Goal: Information Seeking & Learning: Learn about a topic

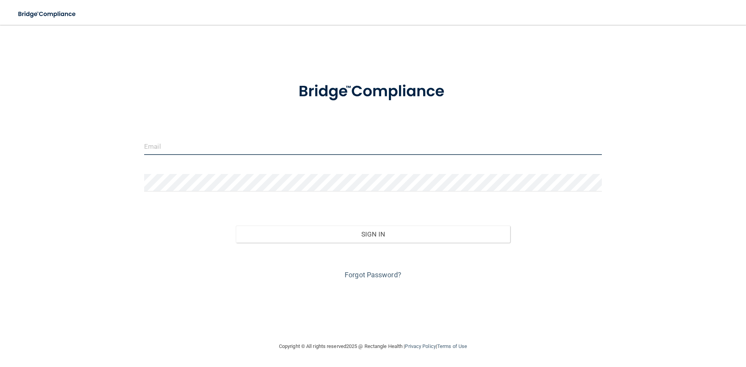
click at [164, 145] on input "email" at bounding box center [373, 146] width 458 height 17
type input "[EMAIL_ADDRESS][DOMAIN_NAME]"
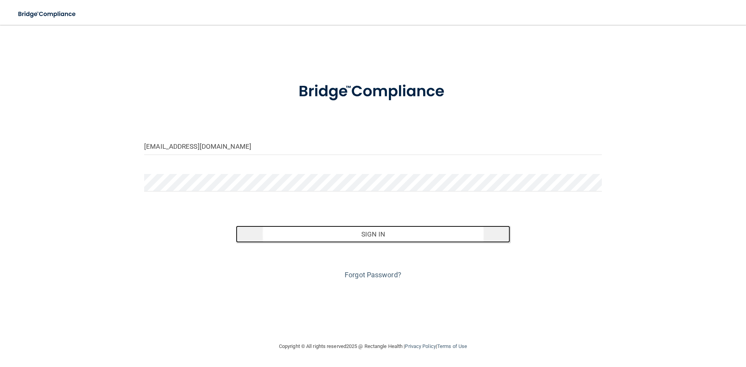
click at [345, 234] on button "Sign In" at bounding box center [373, 234] width 275 height 17
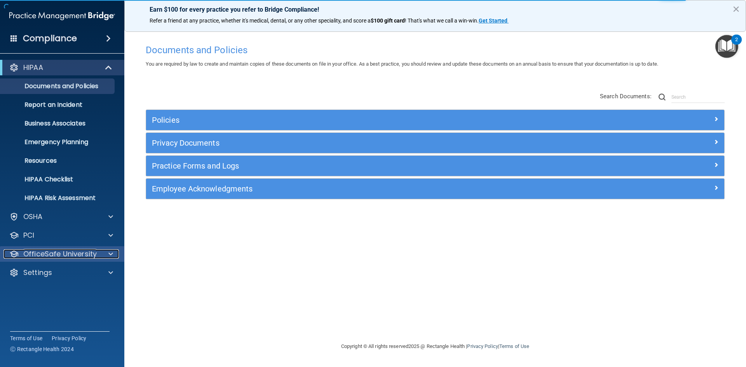
click at [78, 255] on p "OfficeSafe University" at bounding box center [59, 253] width 73 height 9
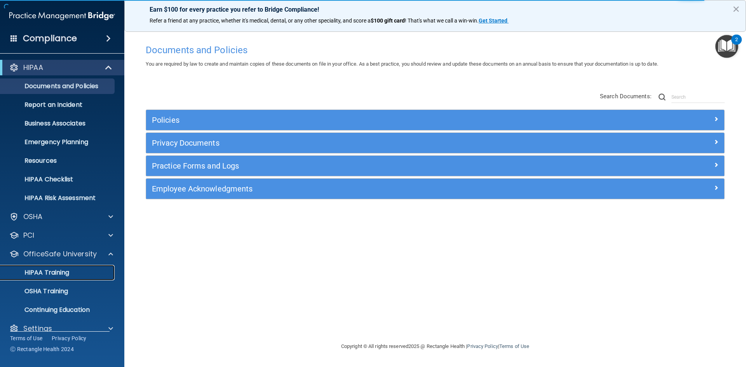
click at [65, 271] on p "HIPAA Training" at bounding box center [37, 273] width 64 height 8
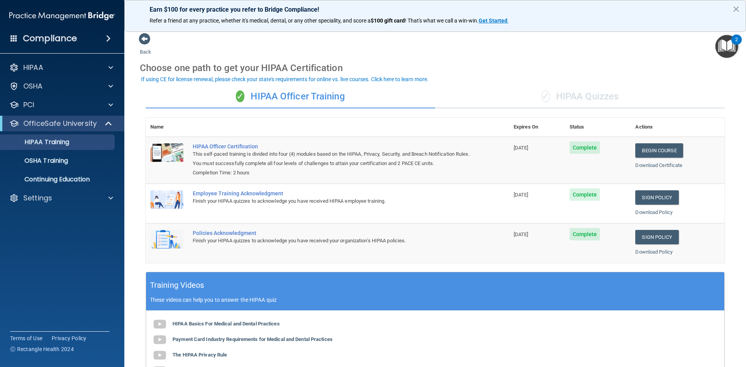
click at [584, 91] on div "✓ HIPAA Quizzes" at bounding box center [580, 96] width 290 height 23
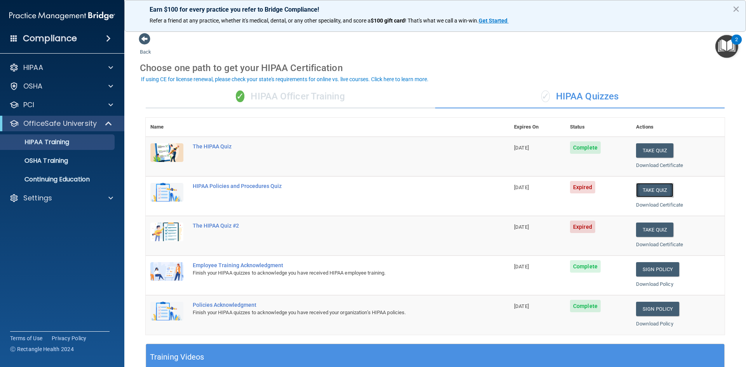
click at [652, 189] on button "Take Quiz" at bounding box center [654, 190] width 37 height 14
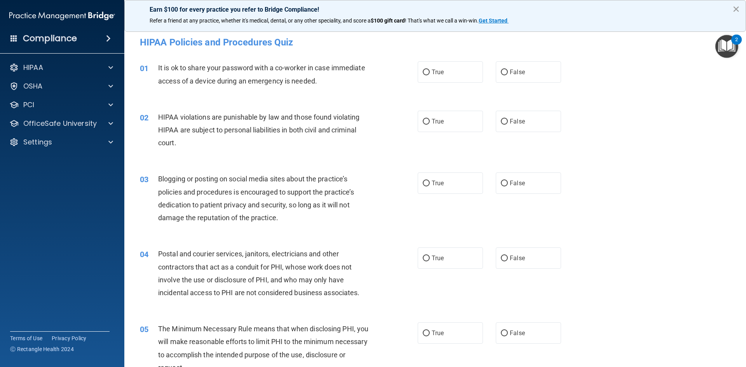
click at [733, 9] on button "×" at bounding box center [736, 9] width 7 height 12
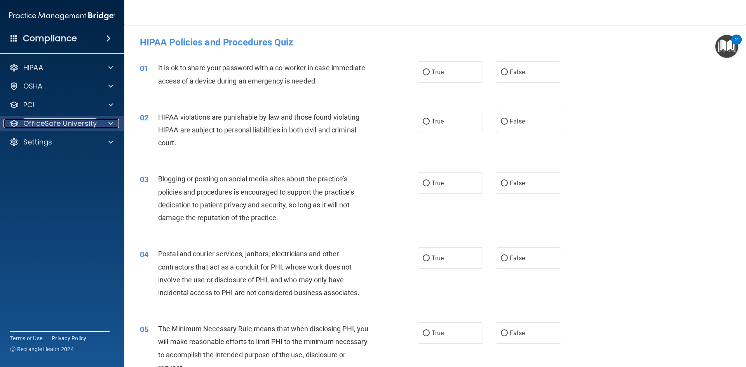
click at [70, 123] on p "OfficeSafe University" at bounding box center [59, 123] width 73 height 9
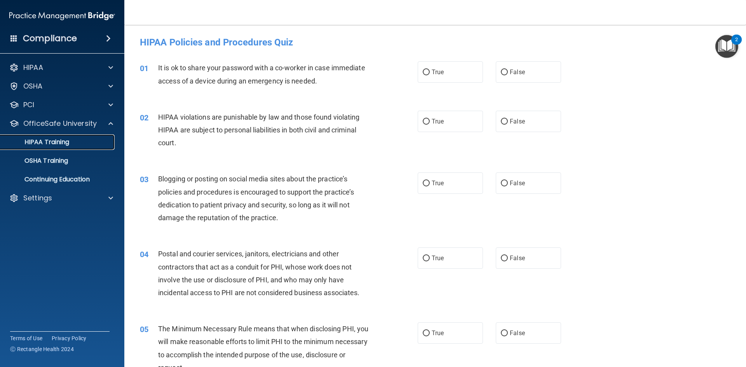
click at [63, 142] on p "HIPAA Training" at bounding box center [37, 142] width 64 height 8
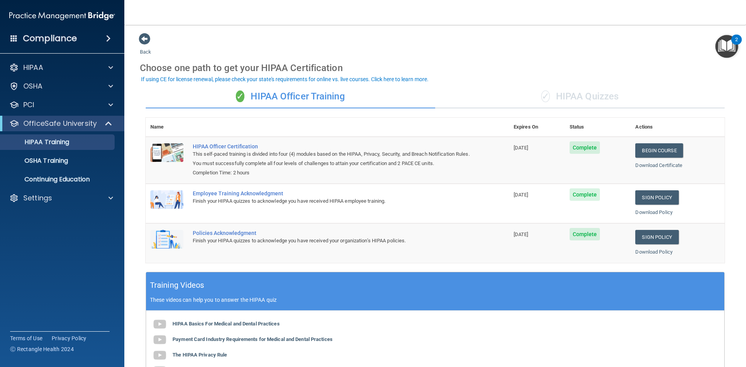
click at [588, 96] on div "✓ HIPAA Quizzes" at bounding box center [580, 96] width 290 height 23
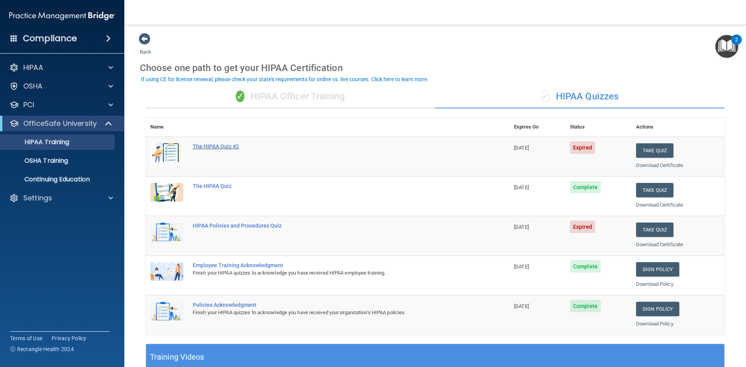
click at [224, 147] on div "The HIPAA Quiz #2" at bounding box center [332, 146] width 278 height 6
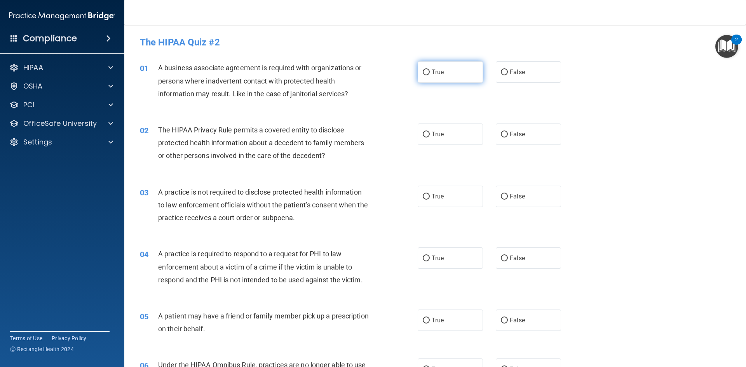
click at [427, 71] on label "True" at bounding box center [450, 71] width 65 height 21
click at [427, 71] on input "True" at bounding box center [426, 73] width 7 height 6
radio input "true"
click at [423, 135] on input "True" at bounding box center [426, 135] width 7 height 6
radio input "true"
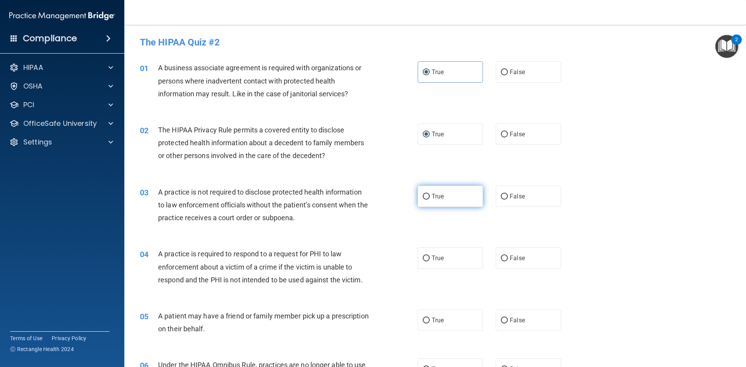
click at [423, 196] on input "True" at bounding box center [426, 197] width 7 height 6
radio input "true"
click at [423, 260] on input "True" at bounding box center [426, 259] width 7 height 6
radio input "true"
click at [423, 320] on input "True" at bounding box center [426, 321] width 7 height 6
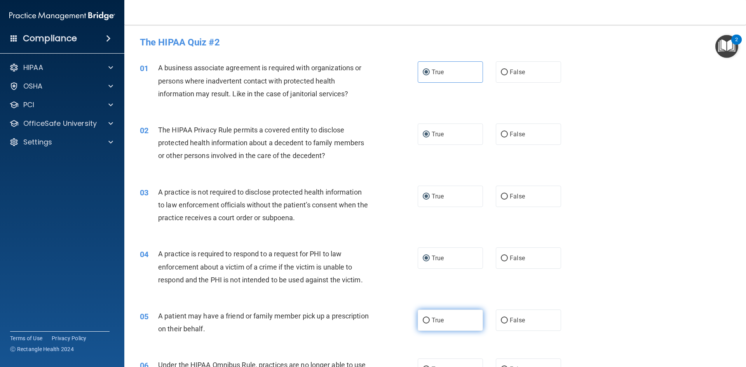
radio input "true"
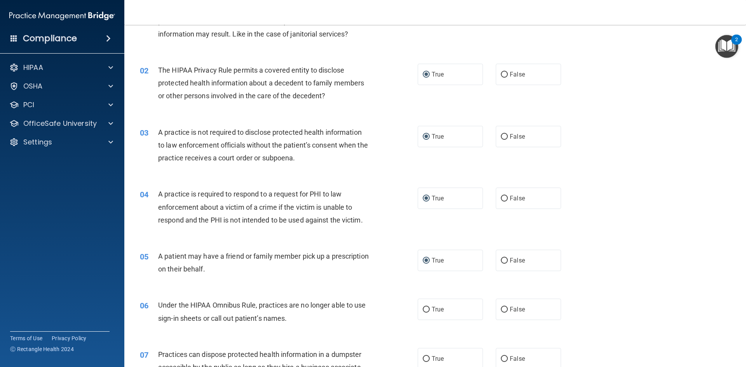
scroll to position [117, 0]
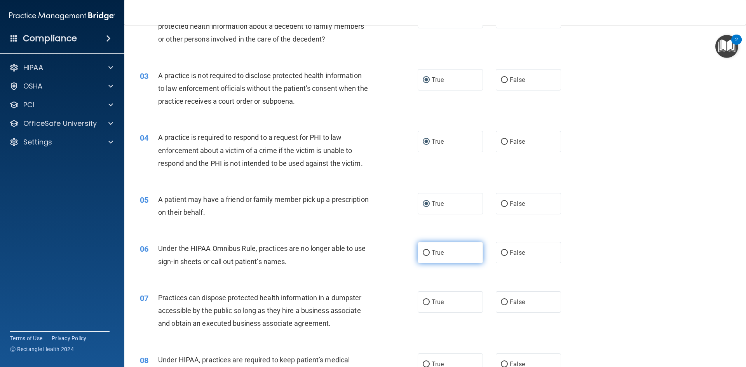
click at [424, 257] on label "True" at bounding box center [450, 252] width 65 height 21
click at [424, 256] on input "True" at bounding box center [426, 253] width 7 height 6
radio input "true"
click at [425, 304] on input "True" at bounding box center [426, 303] width 7 height 6
radio input "true"
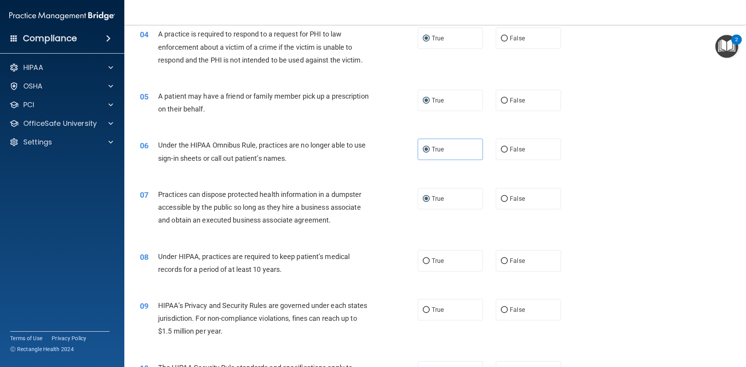
scroll to position [233, 0]
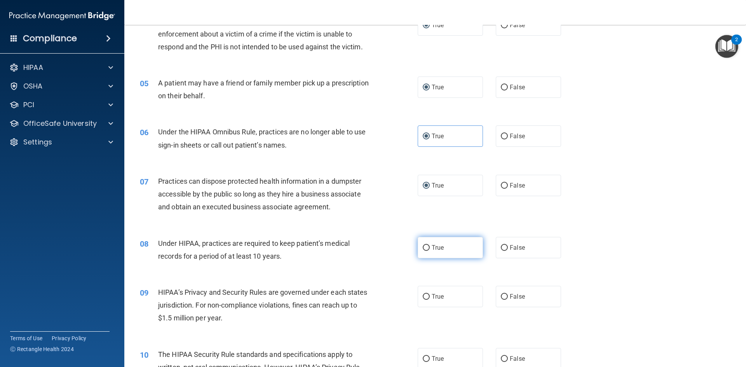
click at [424, 250] on input "True" at bounding box center [426, 248] width 7 height 6
radio input "true"
click at [424, 299] on input "True" at bounding box center [426, 297] width 7 height 6
radio input "true"
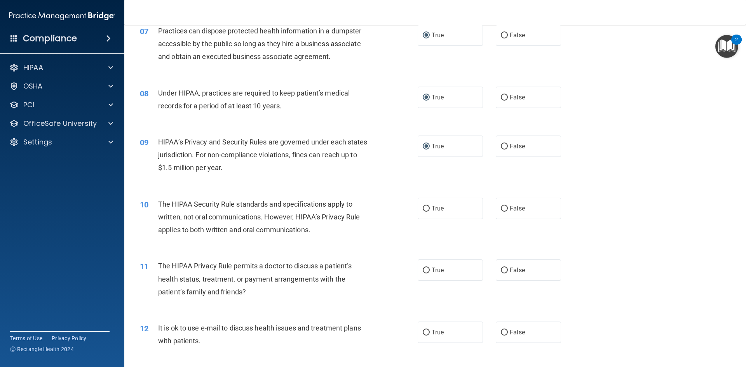
scroll to position [389, 0]
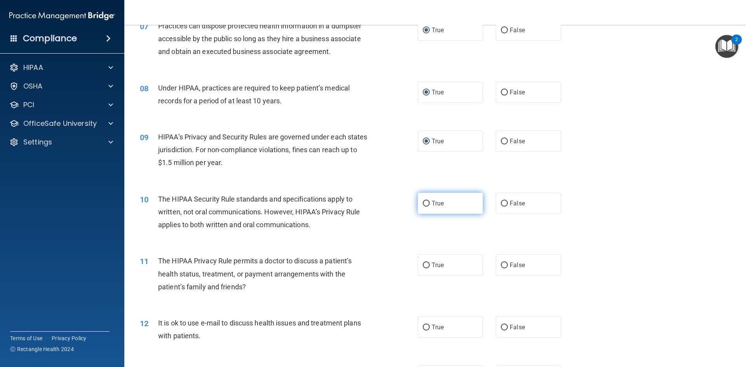
click at [424, 204] on input "True" at bounding box center [426, 204] width 7 height 6
radio input "true"
click at [426, 267] on input "True" at bounding box center [426, 266] width 7 height 6
radio input "true"
click at [423, 325] on input "True" at bounding box center [426, 328] width 7 height 6
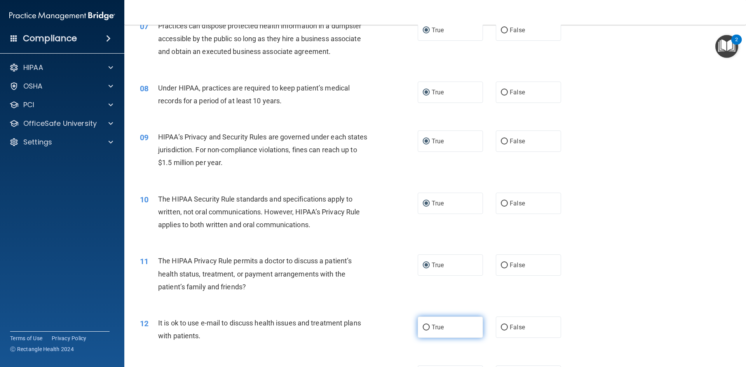
radio input "true"
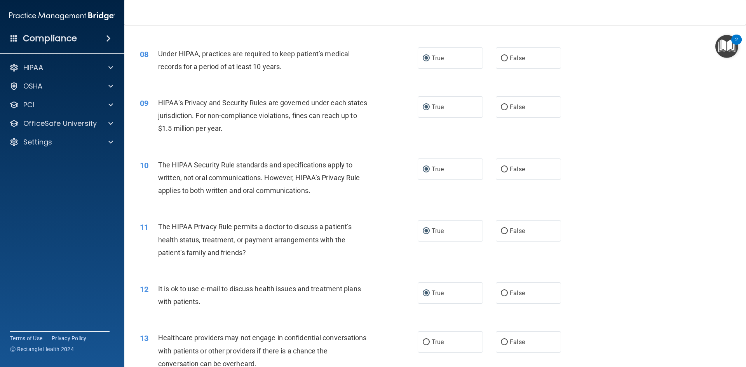
scroll to position [505, 0]
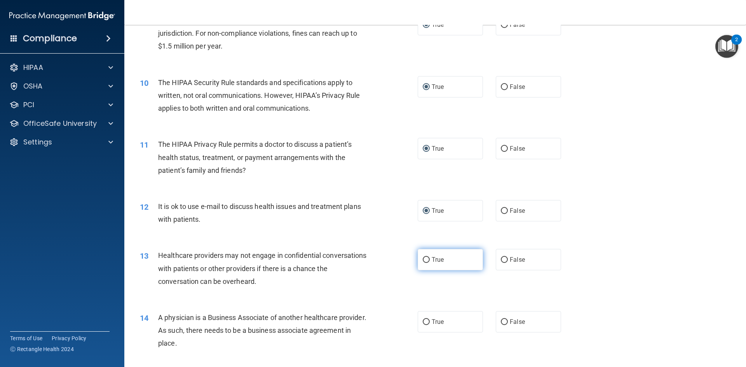
click at [424, 262] on input "True" at bounding box center [426, 260] width 7 height 6
radio input "true"
click at [426, 323] on input "True" at bounding box center [426, 322] width 7 height 6
radio input "true"
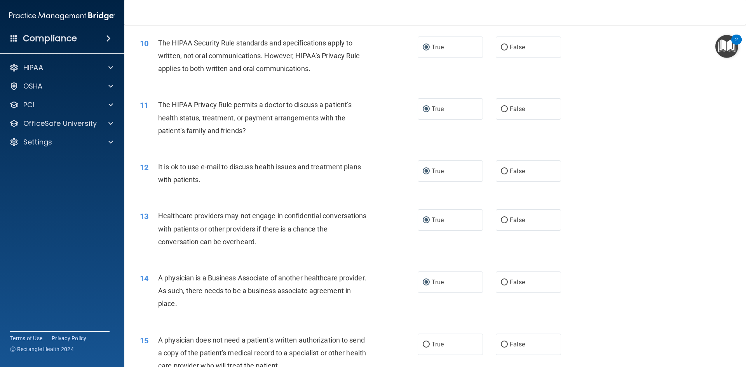
scroll to position [583, 0]
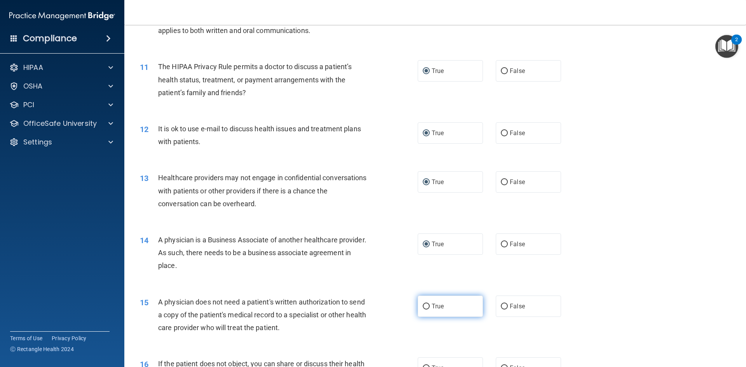
click at [423, 305] on input "True" at bounding box center [426, 307] width 7 height 6
radio input "true"
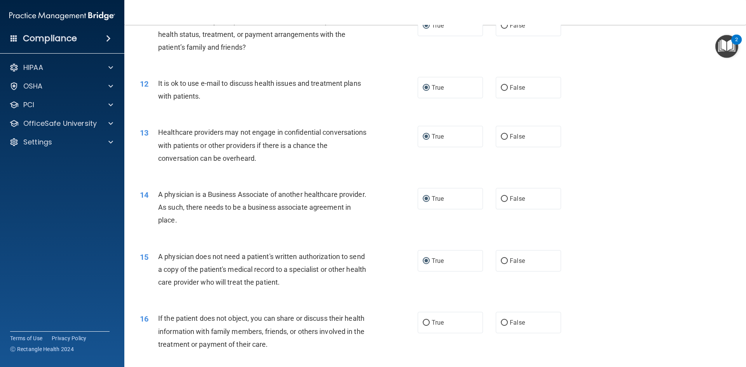
scroll to position [700, 0]
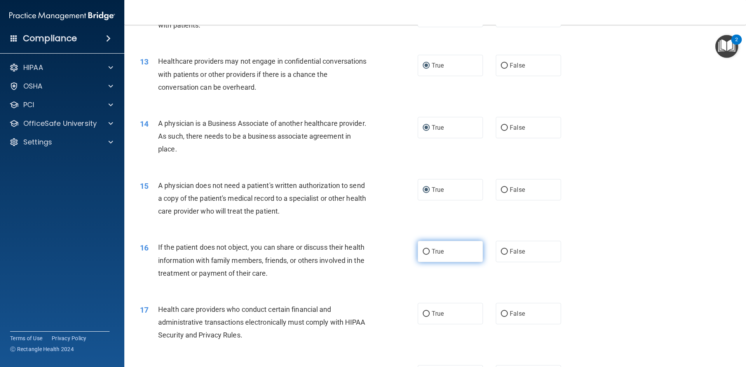
click at [423, 250] on input "True" at bounding box center [426, 252] width 7 height 6
radio input "true"
click at [427, 315] on label "True" at bounding box center [450, 313] width 65 height 21
click at [427, 315] on input "True" at bounding box center [426, 314] width 7 height 6
radio input "true"
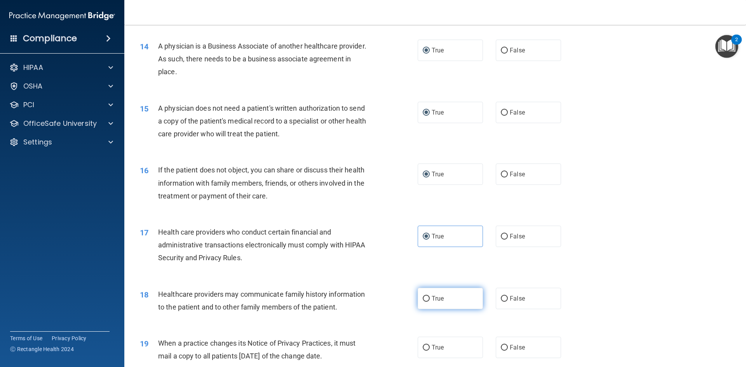
scroll to position [777, 0]
click at [424, 297] on input "True" at bounding box center [426, 299] width 7 height 6
radio input "true"
drag, startPoint x: 425, startPoint y: 349, endPoint x: 422, endPoint y: 342, distance: 7.0
click at [424, 348] on input "True" at bounding box center [426, 348] width 7 height 6
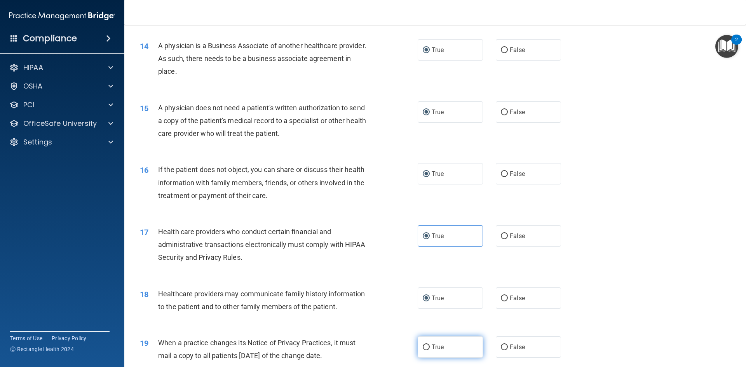
radio input "true"
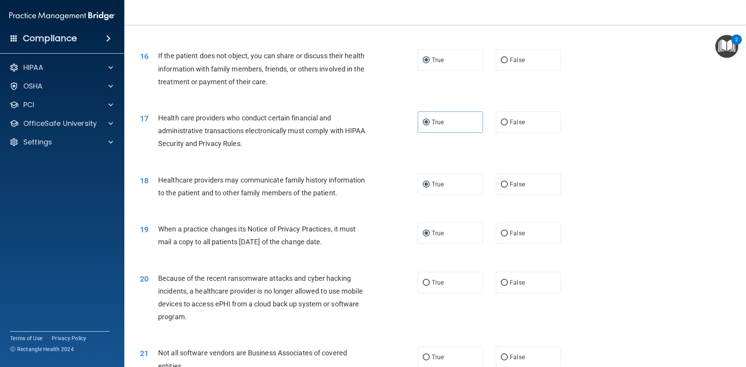
scroll to position [933, 0]
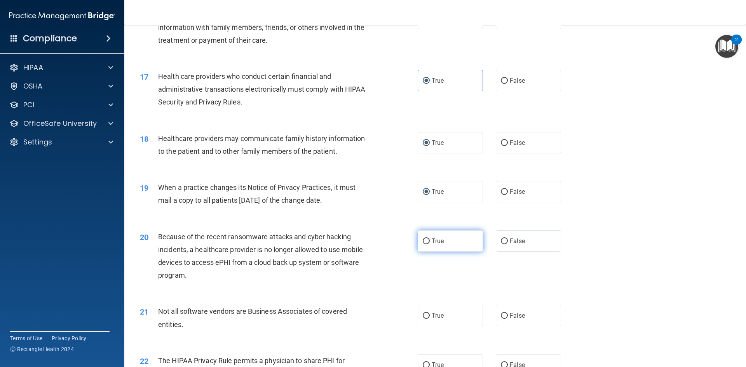
click at [424, 240] on input "True" at bounding box center [426, 242] width 7 height 6
radio input "true"
click at [426, 319] on input "True" at bounding box center [426, 316] width 7 height 6
radio input "true"
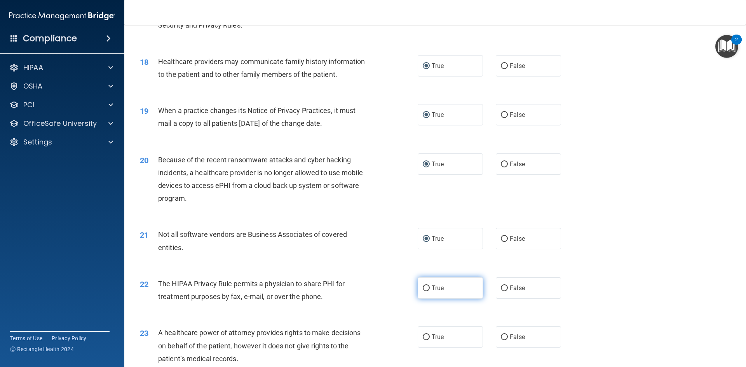
scroll to position [1010, 0]
click at [423, 288] on input "True" at bounding box center [426, 288] width 7 height 6
radio input "true"
click at [424, 339] on input "True" at bounding box center [426, 337] width 7 height 6
radio input "true"
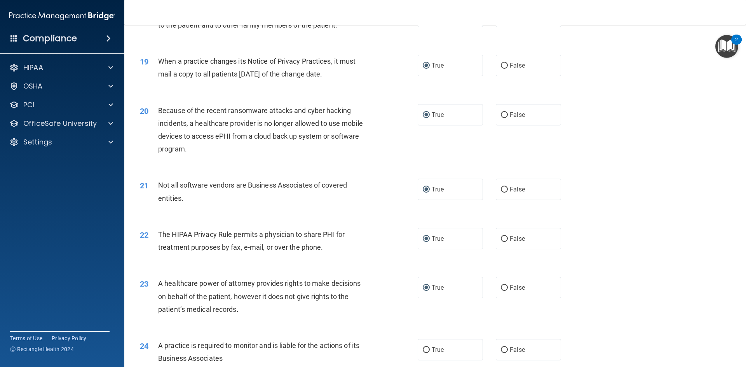
scroll to position [1127, 0]
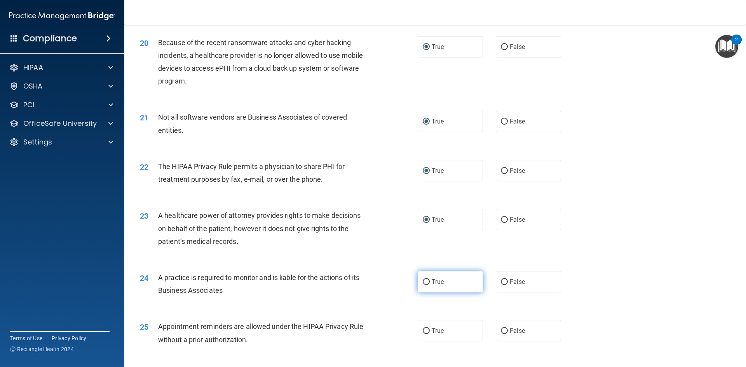
click at [424, 281] on input "True" at bounding box center [426, 282] width 7 height 6
radio input "true"
click at [424, 332] on input "True" at bounding box center [426, 331] width 7 height 6
radio input "true"
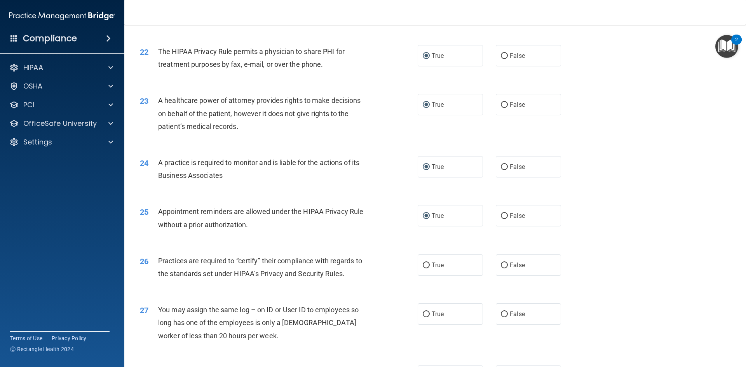
scroll to position [1244, 0]
click at [424, 266] on input "True" at bounding box center [426, 264] width 7 height 6
radio input "true"
click at [425, 315] on input "True" at bounding box center [426, 313] width 7 height 6
radio input "true"
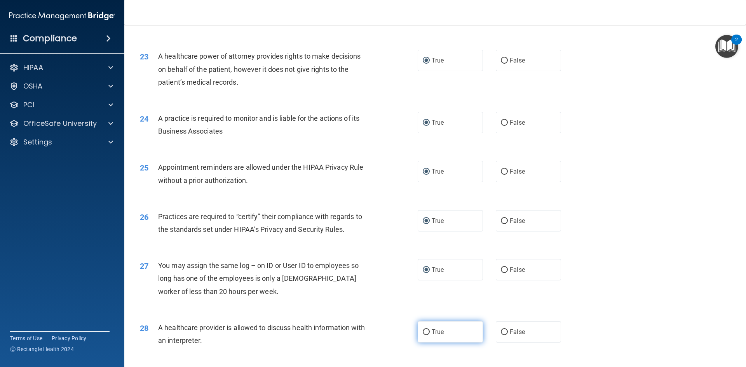
scroll to position [1321, 0]
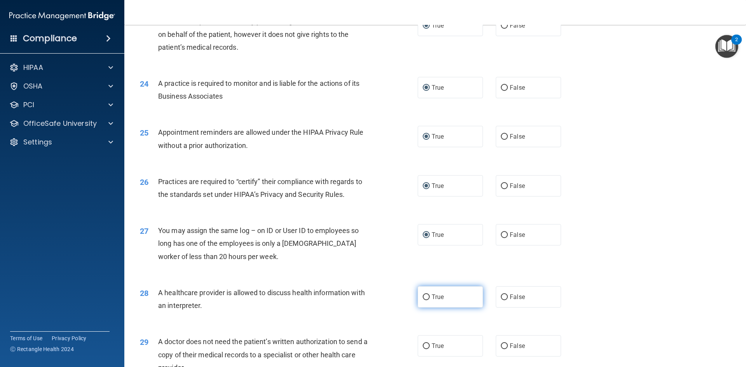
click at [423, 298] on input "True" at bounding box center [426, 298] width 7 height 6
radio input "true"
click at [424, 345] on input "True" at bounding box center [426, 347] width 7 height 6
radio input "true"
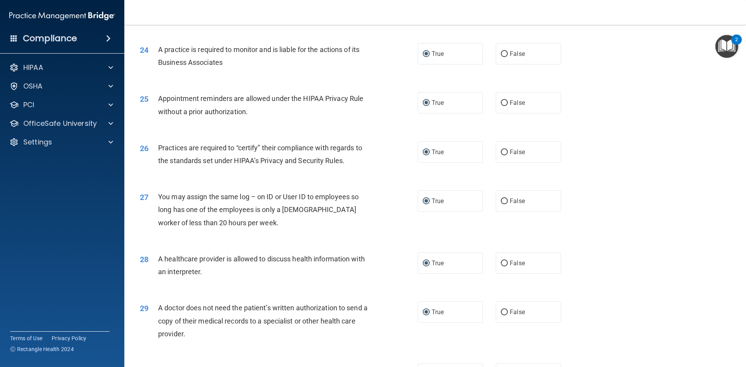
scroll to position [1399, 0]
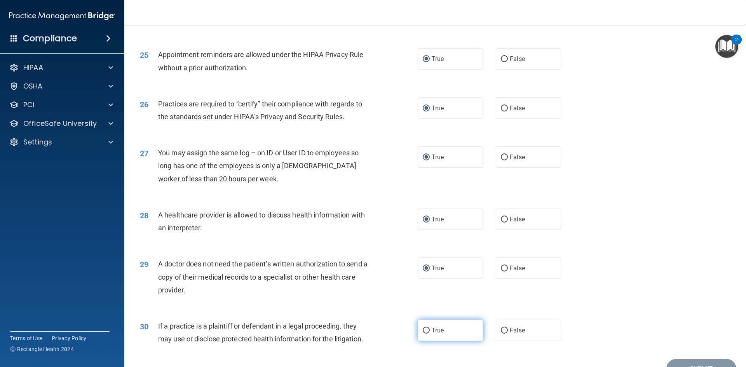
click at [427, 330] on input "True" at bounding box center [426, 331] width 7 height 6
radio input "true"
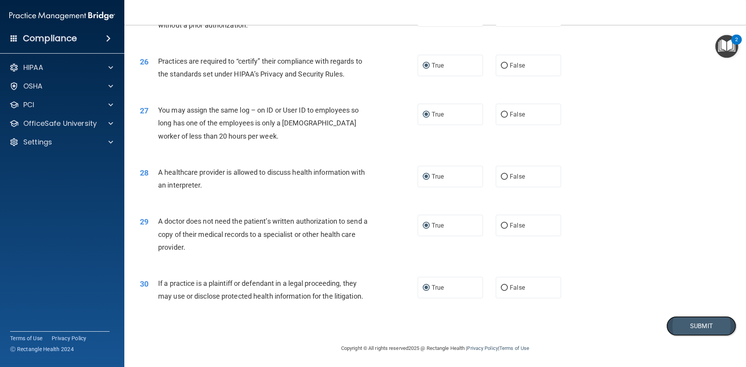
click at [691, 324] on button "Submit" at bounding box center [701, 326] width 70 height 20
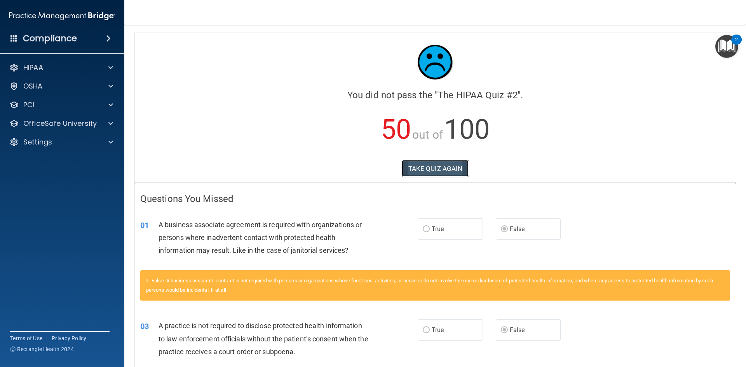
click at [440, 169] on button "TAKE QUIZ AGAIN" at bounding box center [435, 168] width 67 height 17
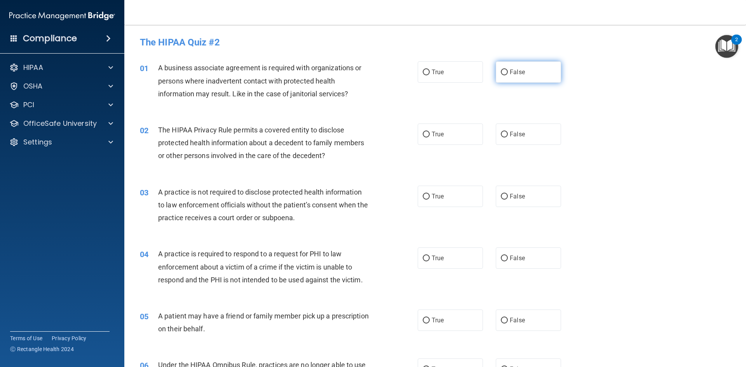
click at [501, 70] on input "False" at bounding box center [504, 73] width 7 height 6
radio input "true"
click at [435, 134] on span "True" at bounding box center [438, 134] width 12 height 7
click at [430, 134] on input "True" at bounding box center [426, 135] width 7 height 6
radio input "true"
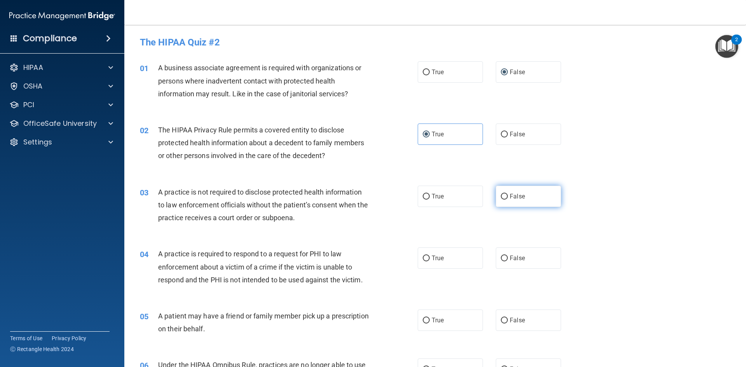
click at [517, 195] on span "False" at bounding box center [517, 196] width 15 height 7
click at [508, 195] on input "False" at bounding box center [504, 197] width 7 height 6
radio input "true"
click at [426, 259] on input "True" at bounding box center [426, 259] width 7 height 6
radio input "true"
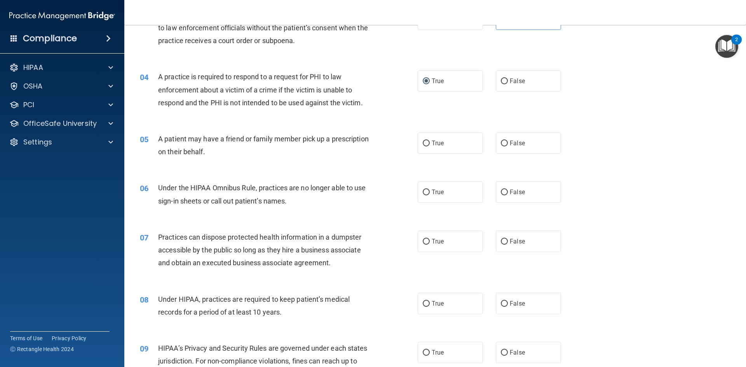
scroll to position [194, 0]
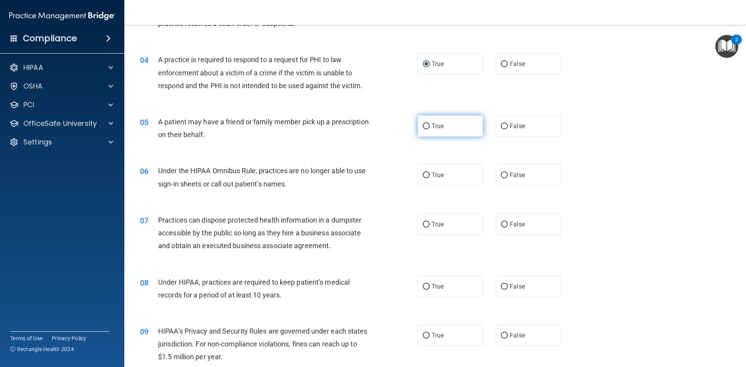
click at [434, 126] on span "True" at bounding box center [438, 125] width 12 height 7
click at [430, 126] on input "True" at bounding box center [426, 127] width 7 height 6
radio input "true"
click at [512, 172] on span "False" at bounding box center [517, 174] width 15 height 7
click at [508, 173] on input "False" at bounding box center [504, 176] width 7 height 6
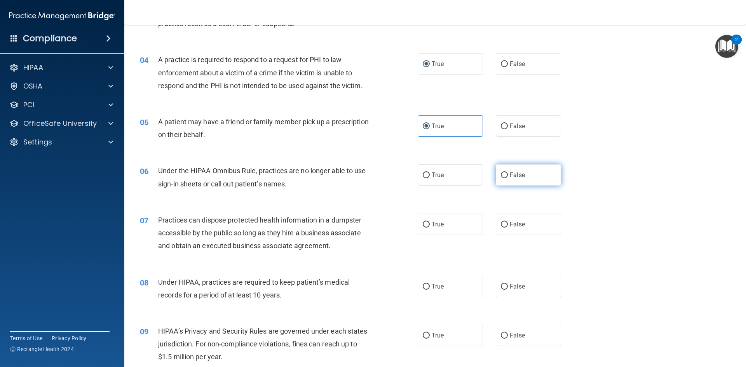
radio input "true"
click at [512, 222] on span "False" at bounding box center [517, 224] width 15 height 7
click at [508, 222] on input "False" at bounding box center [504, 225] width 7 height 6
radio input "true"
click at [510, 285] on span "False" at bounding box center [517, 286] width 15 height 7
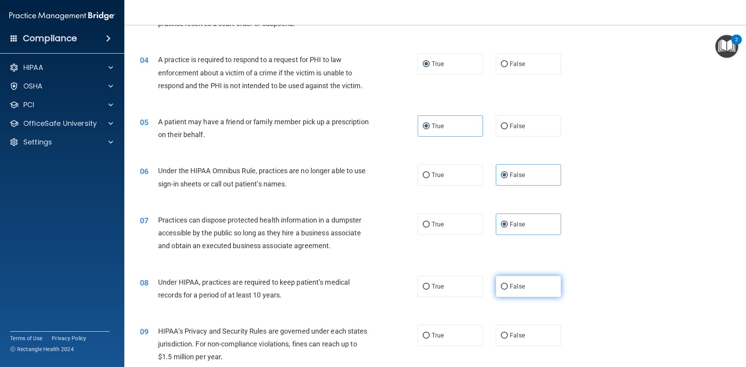
click at [508, 285] on input "False" at bounding box center [504, 287] width 7 height 6
radio input "true"
click at [510, 336] on span "False" at bounding box center [517, 335] width 15 height 7
click at [508, 336] on input "False" at bounding box center [504, 336] width 7 height 6
radio input "true"
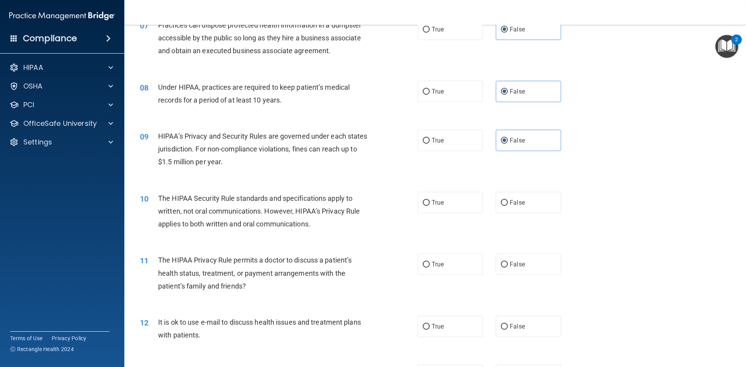
scroll to position [427, 0]
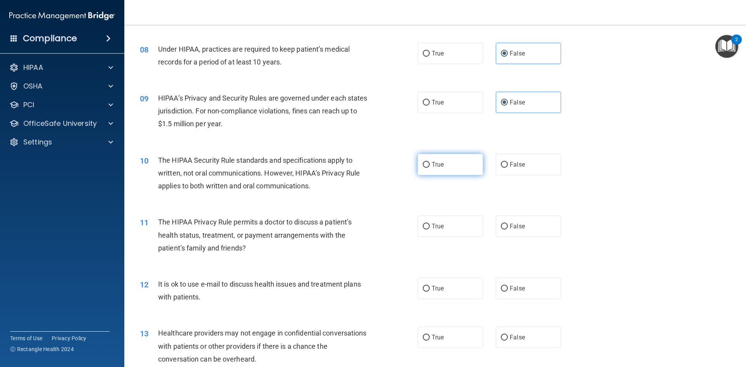
click at [432, 165] on span "True" at bounding box center [438, 164] width 12 height 7
click at [430, 165] on input "True" at bounding box center [426, 165] width 7 height 6
radio input "true"
click at [429, 224] on label "True" at bounding box center [450, 226] width 65 height 21
click at [429, 224] on input "True" at bounding box center [426, 227] width 7 height 6
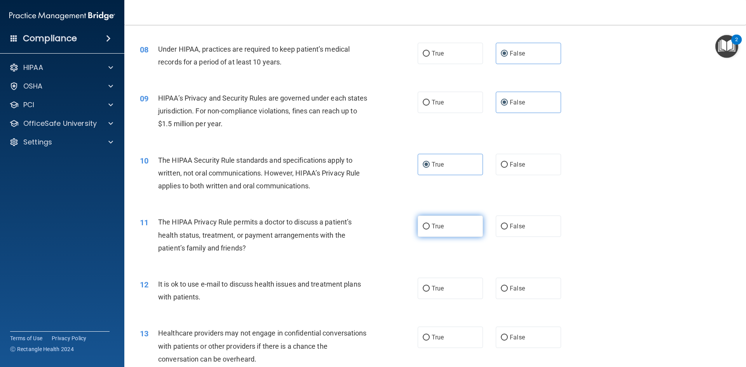
radio input "true"
click at [427, 290] on label "True" at bounding box center [450, 288] width 65 height 21
click at [427, 290] on input "True" at bounding box center [426, 289] width 7 height 6
radio input "true"
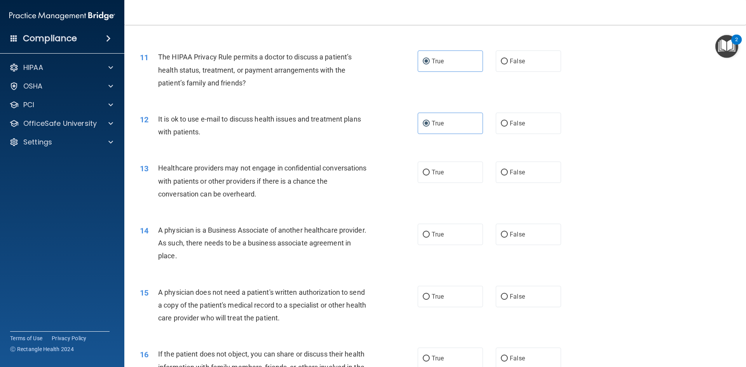
scroll to position [622, 0]
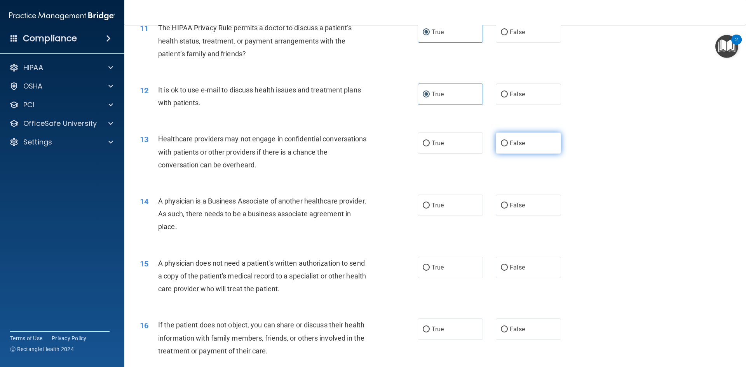
click at [517, 142] on span "False" at bounding box center [517, 143] width 15 height 7
click at [508, 142] on input "False" at bounding box center [504, 144] width 7 height 6
radio input "true"
click at [506, 206] on label "False" at bounding box center [528, 205] width 65 height 21
click at [506, 206] on input "False" at bounding box center [504, 206] width 7 height 6
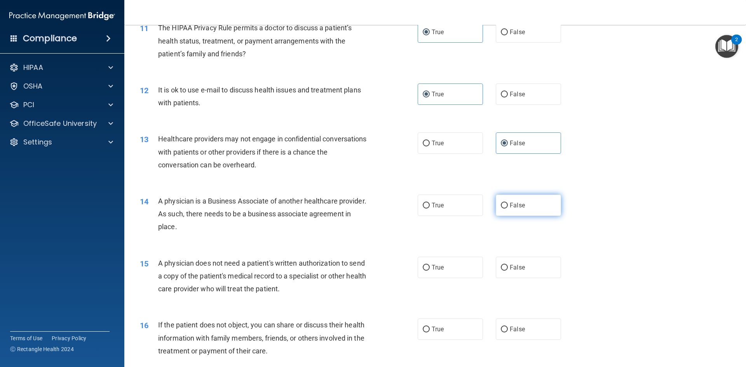
radio input "true"
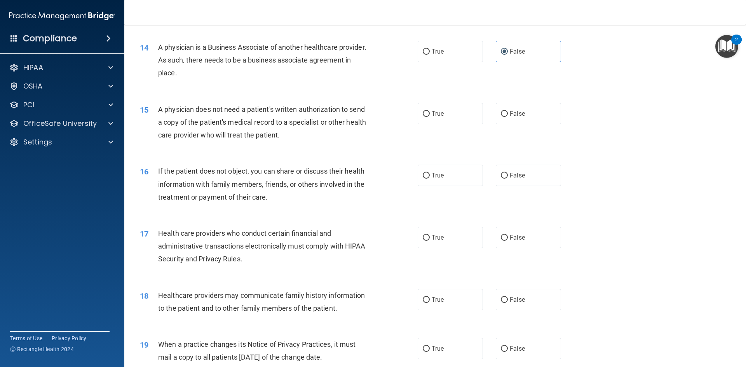
scroll to position [777, 0]
click at [429, 115] on label "True" at bounding box center [450, 111] width 65 height 21
click at [429, 115] on input "True" at bounding box center [426, 113] width 7 height 6
radio input "true"
click at [433, 176] on span "True" at bounding box center [438, 173] width 12 height 7
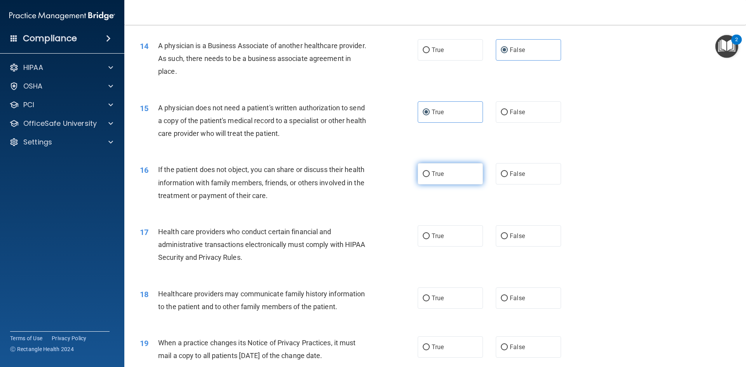
click at [430, 176] on input "True" at bounding box center [426, 174] width 7 height 6
radio input "true"
click at [443, 236] on label "True" at bounding box center [450, 235] width 65 height 21
click at [430, 236] on input "True" at bounding box center [426, 237] width 7 height 6
radio input "true"
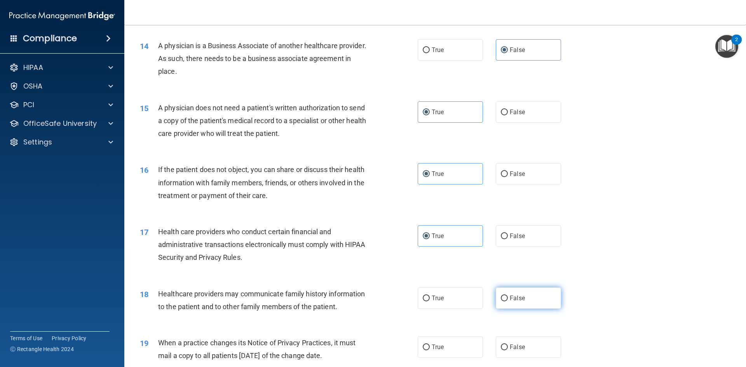
click at [504, 298] on label "False" at bounding box center [528, 298] width 65 height 21
click at [504, 298] on input "False" at bounding box center [504, 299] width 7 height 6
radio input "true"
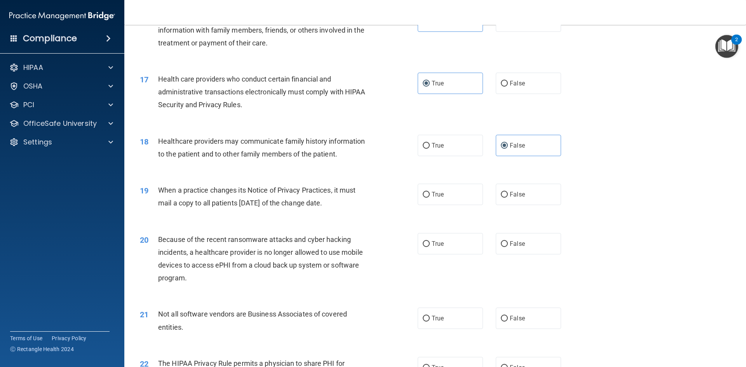
scroll to position [933, 0]
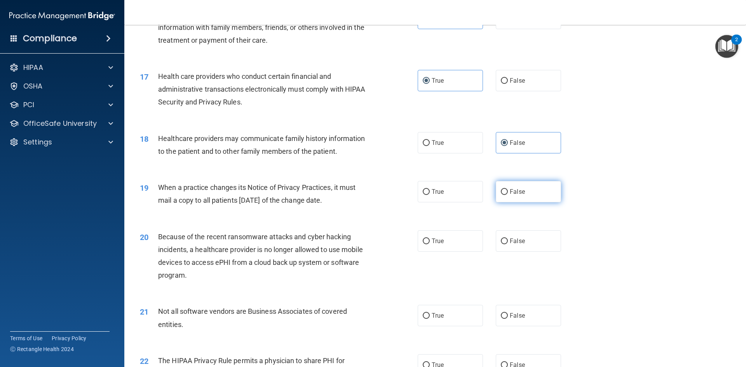
click at [506, 193] on label "False" at bounding box center [528, 191] width 65 height 21
click at [506, 193] on input "False" at bounding box center [504, 192] width 7 height 6
radio input "true"
click at [510, 244] on span "False" at bounding box center [517, 240] width 15 height 7
click at [508, 244] on input "False" at bounding box center [504, 242] width 7 height 6
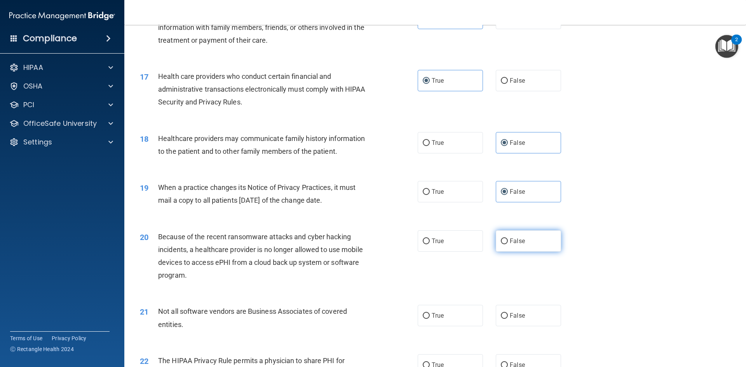
radio input "true"
click at [427, 318] on label "True" at bounding box center [450, 315] width 65 height 21
click at [423, 314] on input "True" at bounding box center [426, 316] width 7 height 6
radio input "true"
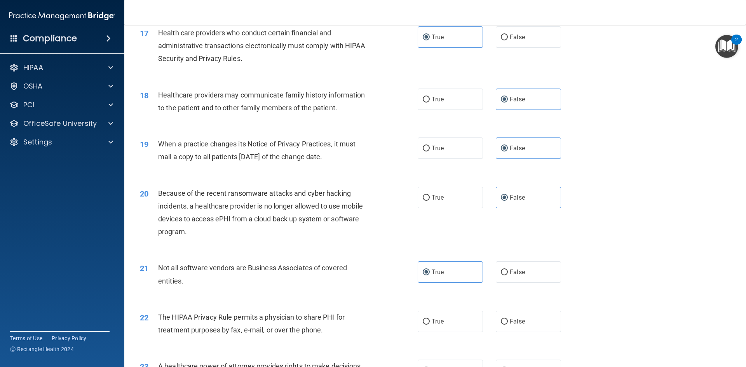
scroll to position [1127, 0]
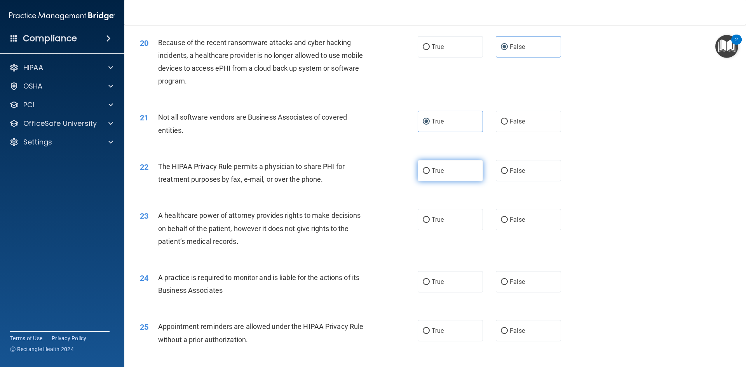
click at [438, 171] on span "True" at bounding box center [438, 170] width 12 height 7
click at [430, 171] on input "True" at bounding box center [426, 171] width 7 height 6
radio input "true"
click at [510, 217] on span "False" at bounding box center [517, 219] width 15 height 7
click at [508, 217] on input "False" at bounding box center [504, 220] width 7 height 6
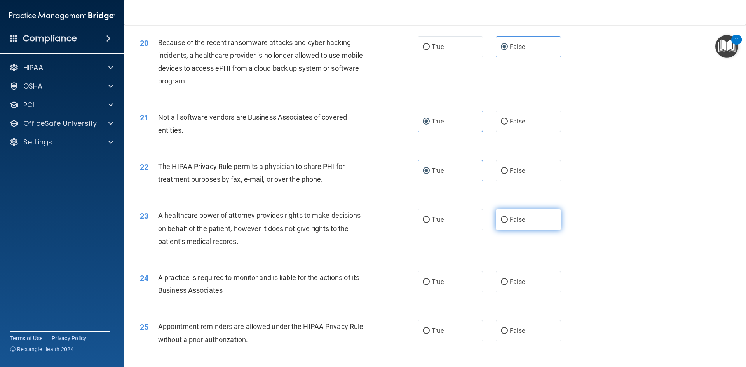
radio input "true"
click at [501, 283] on input "False" at bounding box center [504, 282] width 7 height 6
radio input "true"
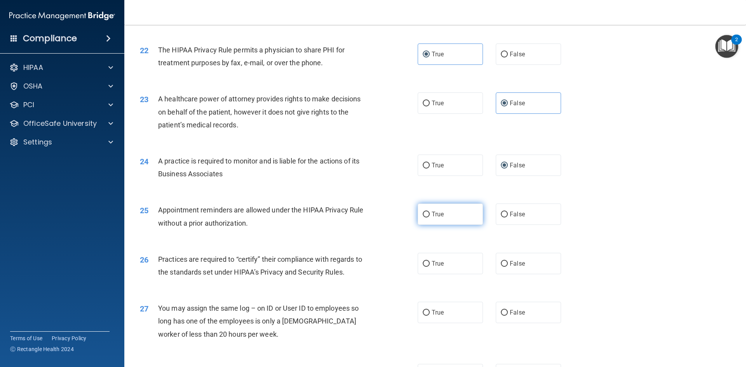
click at [423, 215] on input "True" at bounding box center [426, 215] width 7 height 6
radio input "true"
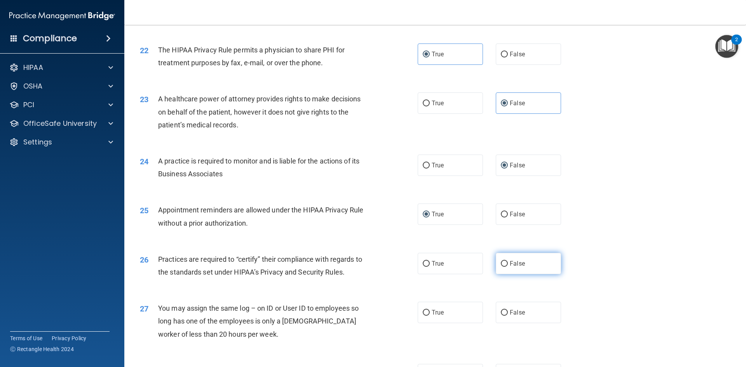
click at [512, 265] on span "False" at bounding box center [517, 263] width 15 height 7
click at [508, 265] on input "False" at bounding box center [504, 264] width 7 height 6
radio input "true"
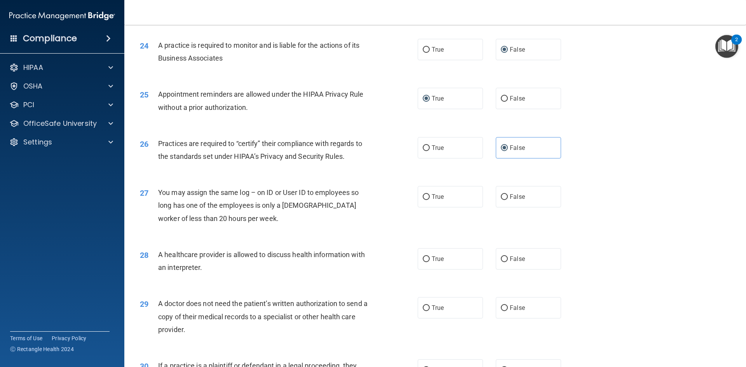
scroll to position [1360, 0]
click at [511, 195] on span "False" at bounding box center [517, 195] width 15 height 7
click at [508, 195] on input "False" at bounding box center [504, 197] width 7 height 6
radio input "true"
click at [439, 258] on span "True" at bounding box center [438, 258] width 12 height 7
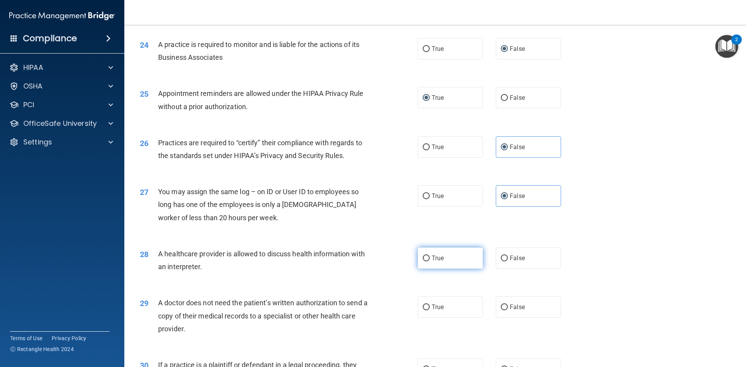
click at [430, 258] on input "True" at bounding box center [426, 259] width 7 height 6
radio input "true"
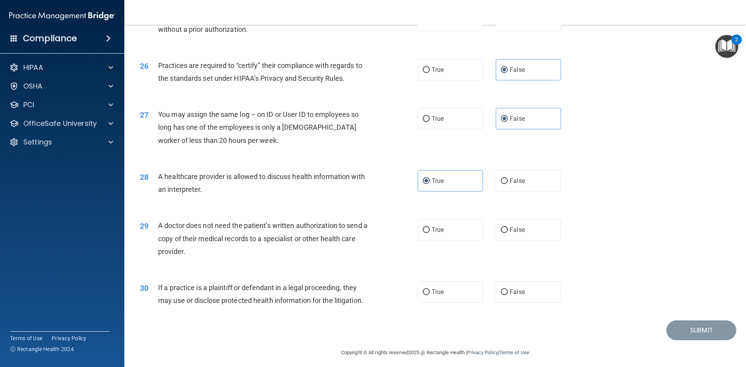
scroll to position [1442, 0]
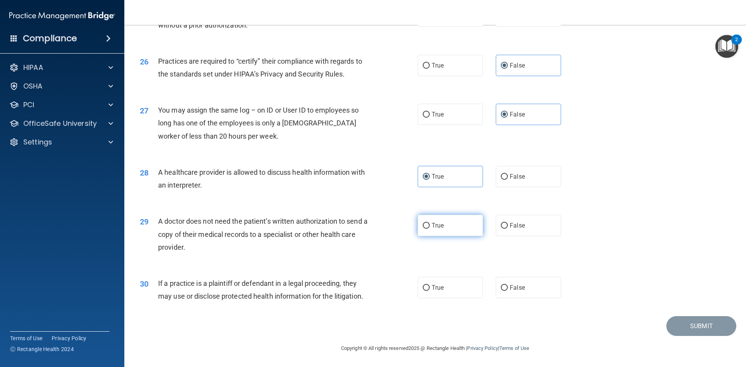
click at [432, 226] on span "True" at bounding box center [438, 225] width 12 height 7
click at [430, 226] on input "True" at bounding box center [426, 226] width 7 height 6
radio input "true"
click at [432, 286] on span "True" at bounding box center [438, 287] width 12 height 7
click at [430, 286] on input "True" at bounding box center [426, 288] width 7 height 6
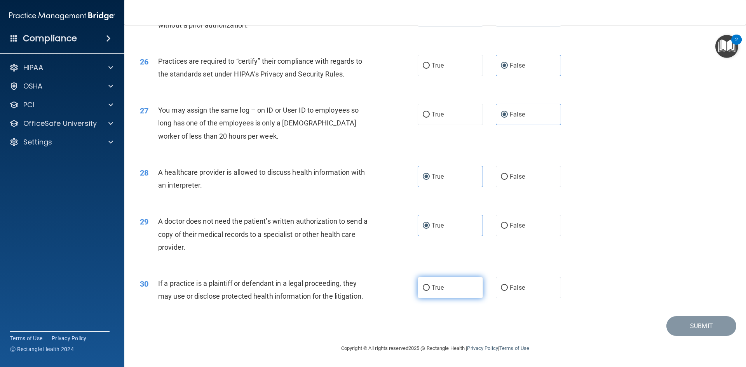
radio input "true"
click at [699, 332] on button "Submit" at bounding box center [701, 326] width 70 height 20
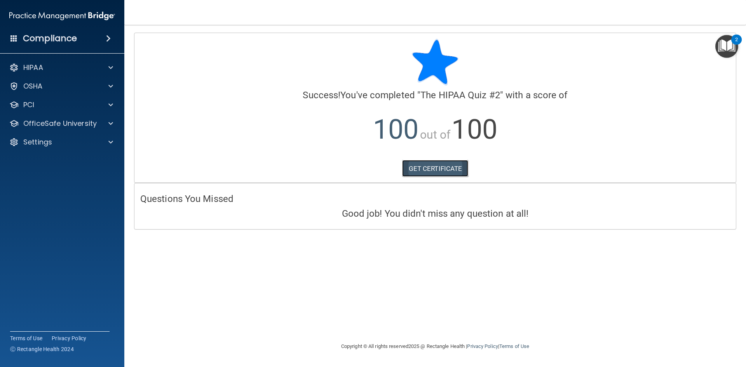
click at [432, 167] on link "GET CERTIFICATE" at bounding box center [435, 168] width 66 height 17
click at [78, 124] on p "OfficeSafe University" at bounding box center [59, 123] width 73 height 9
click at [52, 142] on p "HIPAA Training" at bounding box center [37, 142] width 64 height 8
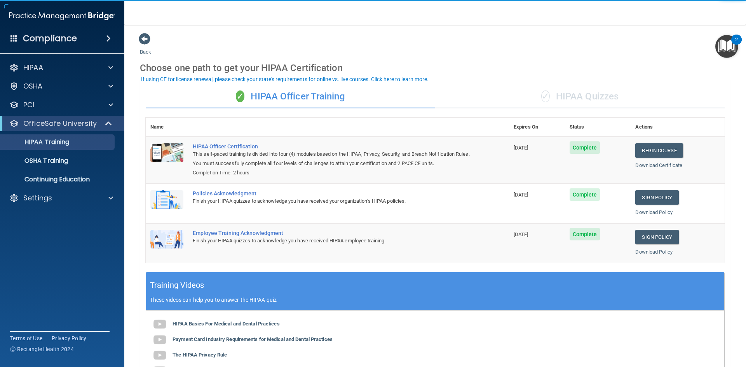
click at [588, 99] on div "✓ HIPAA Quizzes" at bounding box center [580, 96] width 290 height 23
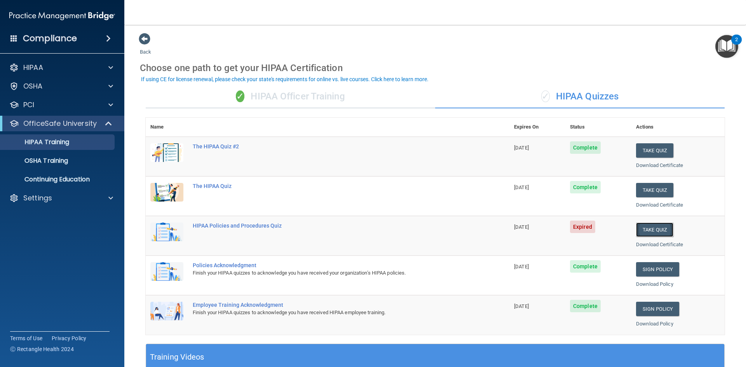
click at [644, 229] on button "Take Quiz" at bounding box center [654, 230] width 37 height 14
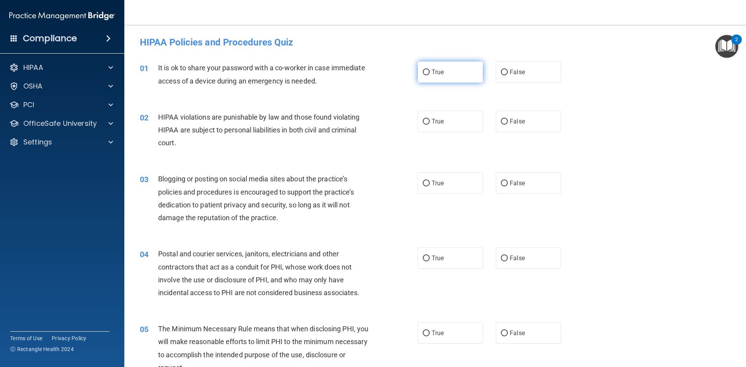
click at [432, 70] on span "True" at bounding box center [438, 71] width 12 height 7
click at [429, 70] on input "True" at bounding box center [426, 73] width 7 height 6
radio input "true"
click at [425, 121] on input "True" at bounding box center [426, 122] width 7 height 6
radio input "true"
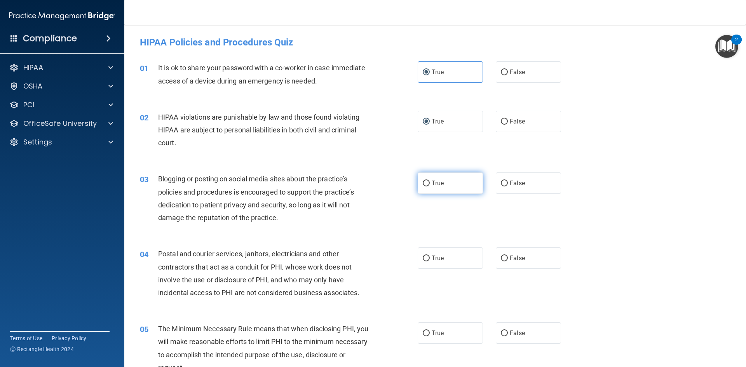
click at [432, 182] on span "True" at bounding box center [438, 183] width 12 height 7
click at [430, 182] on input "True" at bounding box center [426, 184] width 7 height 6
radio input "true"
drag, startPoint x: 429, startPoint y: 256, endPoint x: 424, endPoint y: 259, distance: 5.2
click at [428, 256] on label "True" at bounding box center [450, 258] width 65 height 21
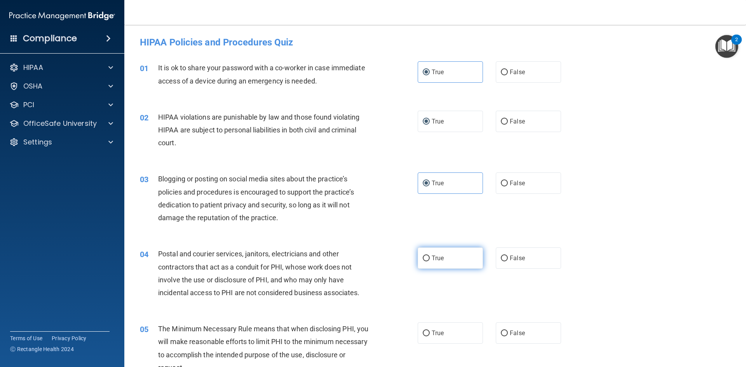
click at [428, 256] on input "True" at bounding box center [426, 259] width 7 height 6
radio input "true"
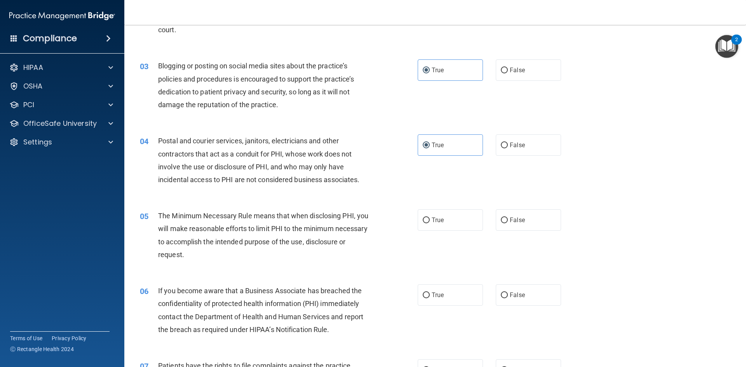
scroll to position [117, 0]
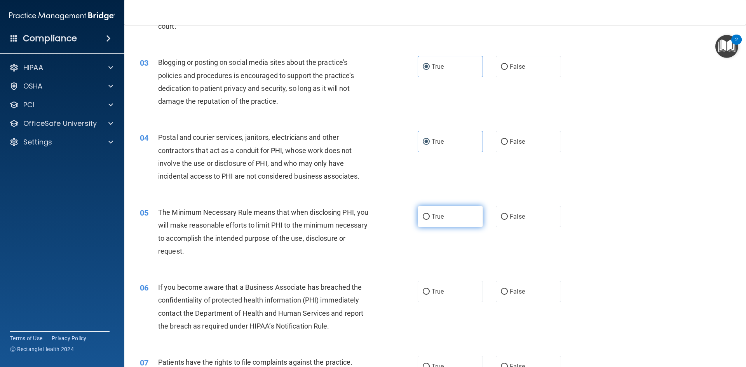
click at [429, 215] on label "True" at bounding box center [450, 216] width 65 height 21
click at [429, 215] on input "True" at bounding box center [426, 217] width 7 height 6
radio input "true"
click at [432, 293] on span "True" at bounding box center [438, 291] width 12 height 7
click at [430, 293] on input "True" at bounding box center [426, 292] width 7 height 6
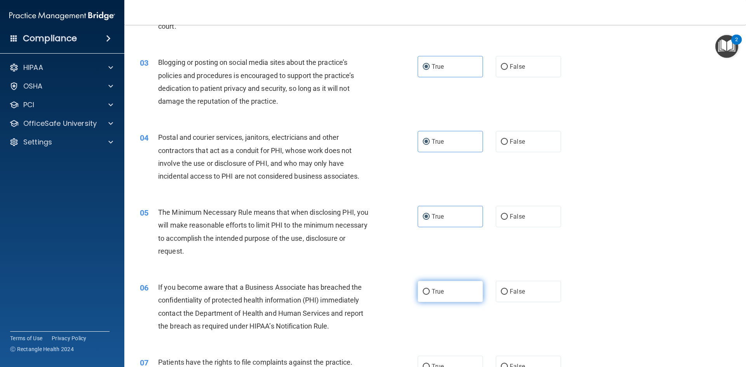
radio input "true"
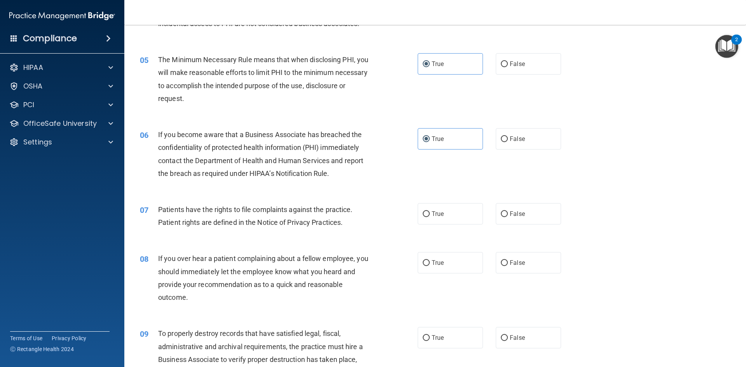
scroll to position [272, 0]
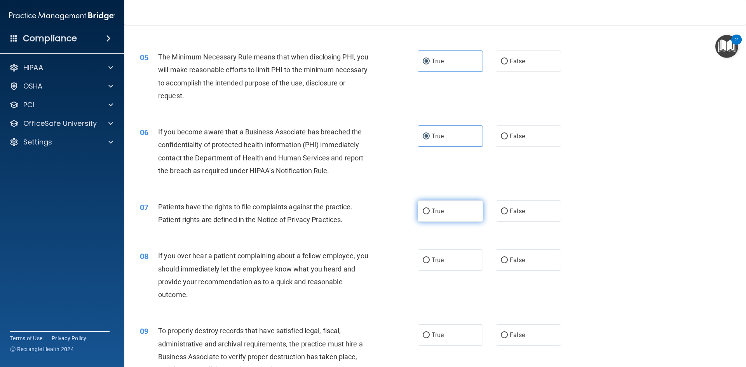
click at [432, 210] on span "True" at bounding box center [438, 211] width 12 height 7
click at [430, 210] on input "True" at bounding box center [426, 212] width 7 height 6
radio input "true"
click at [432, 260] on span "True" at bounding box center [438, 259] width 12 height 7
click at [430, 260] on input "True" at bounding box center [426, 261] width 7 height 6
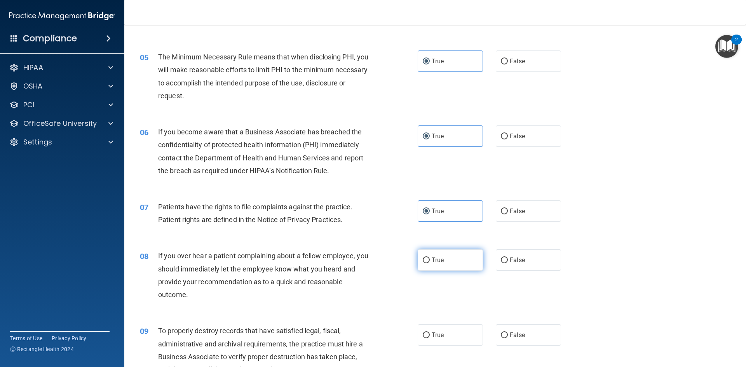
radio input "true"
click at [432, 337] on span "True" at bounding box center [438, 335] width 12 height 7
click at [430, 337] on input "True" at bounding box center [426, 336] width 7 height 6
radio input "true"
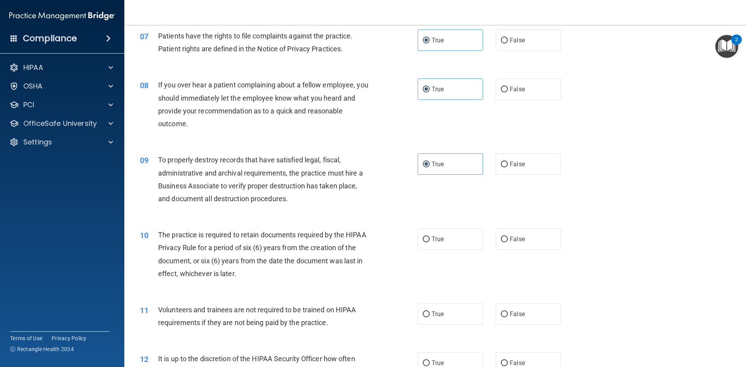
scroll to position [466, 0]
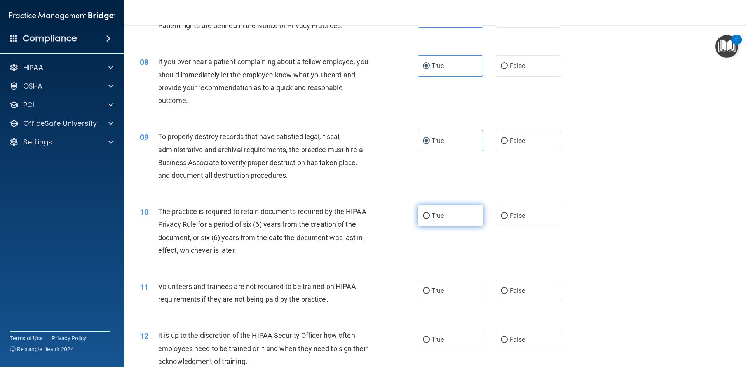
click at [436, 214] on span "True" at bounding box center [438, 215] width 12 height 7
click at [430, 214] on input "True" at bounding box center [426, 216] width 7 height 6
radio input "true"
click at [434, 293] on span "True" at bounding box center [438, 290] width 12 height 7
click at [430, 293] on input "True" at bounding box center [426, 291] width 7 height 6
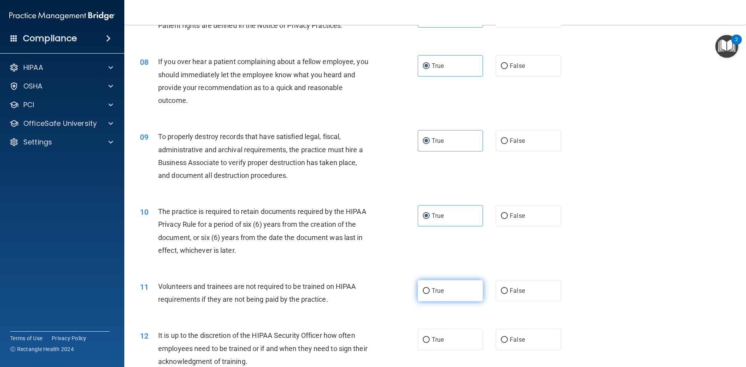
radio input "true"
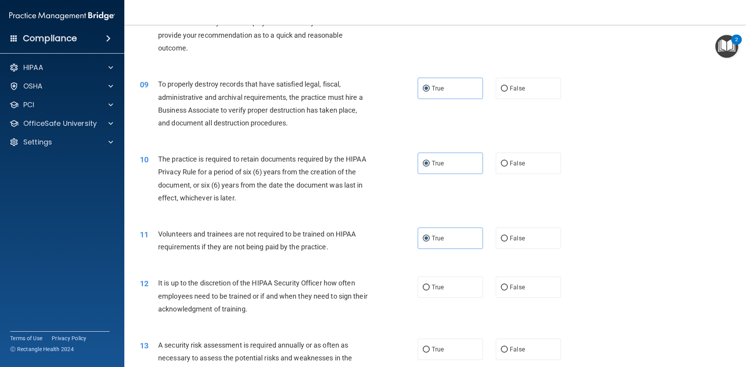
scroll to position [583, 0]
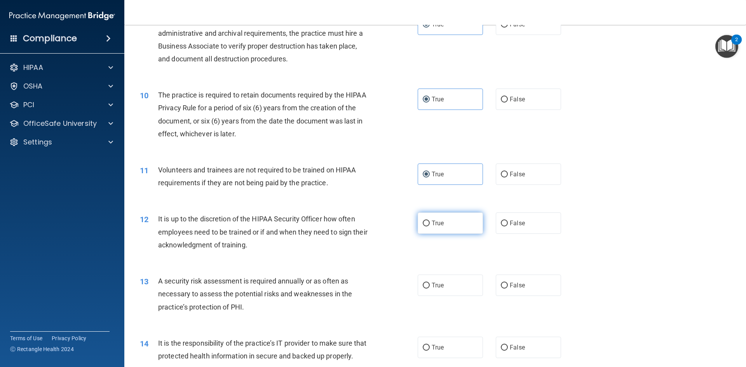
click at [433, 222] on span "True" at bounding box center [438, 223] width 12 height 7
click at [430, 222] on input "True" at bounding box center [426, 224] width 7 height 6
radio input "true"
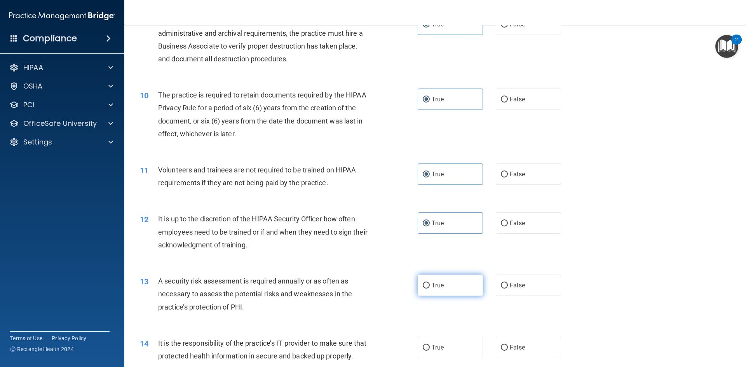
click at [427, 287] on input "True" at bounding box center [426, 286] width 7 height 6
radio input "true"
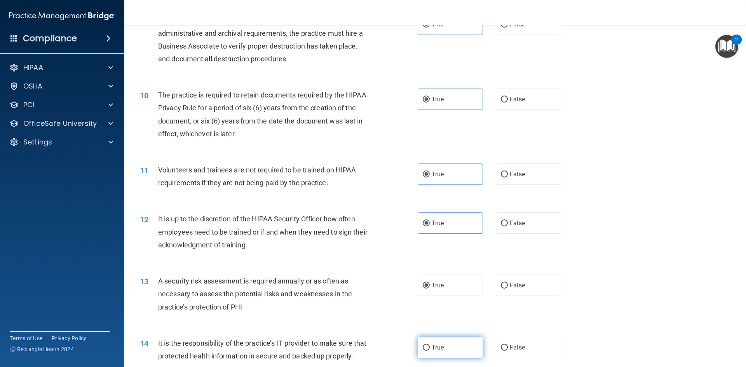
click at [438, 349] on span "True" at bounding box center [438, 347] width 12 height 7
click at [430, 349] on input "True" at bounding box center [426, 348] width 7 height 6
radio input "true"
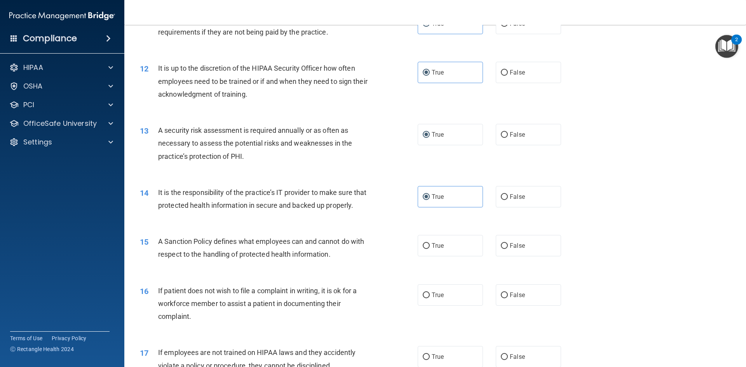
scroll to position [738, 0]
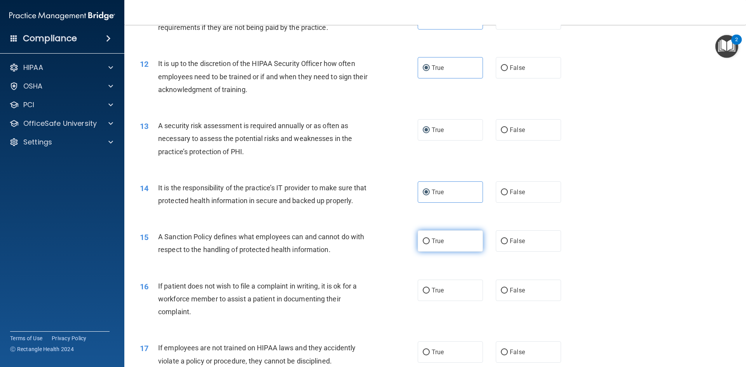
click at [433, 245] on span "True" at bounding box center [438, 240] width 12 height 7
click at [430, 244] on input "True" at bounding box center [426, 242] width 7 height 6
radio input "true"
click at [427, 294] on input "True" at bounding box center [426, 291] width 7 height 6
radio input "true"
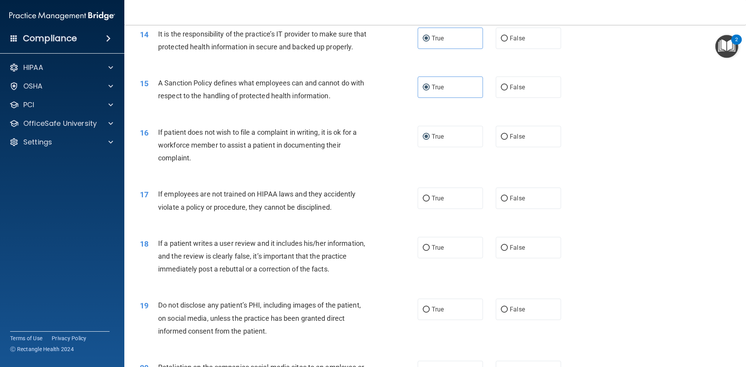
scroll to position [894, 0]
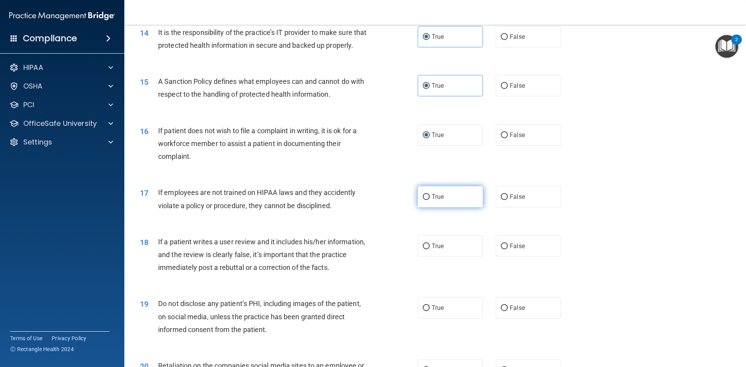
click at [429, 208] on label "True" at bounding box center [450, 196] width 65 height 21
click at [429, 200] on input "True" at bounding box center [426, 197] width 7 height 6
radio input "true"
click at [432, 250] on span "True" at bounding box center [438, 246] width 12 height 7
click at [430, 249] on input "True" at bounding box center [426, 247] width 7 height 6
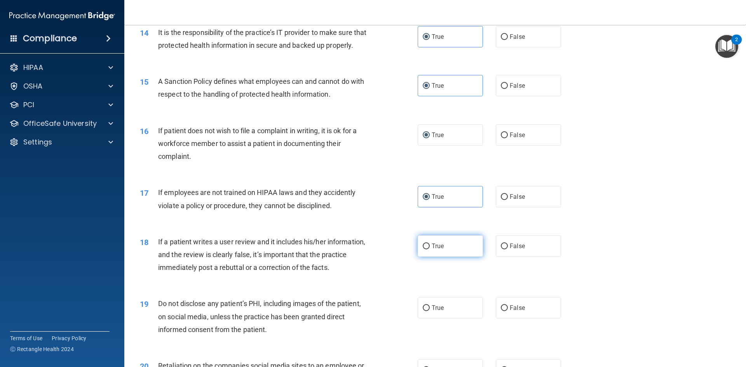
radio input "true"
click at [432, 312] on span "True" at bounding box center [438, 307] width 12 height 7
click at [430, 311] on input "True" at bounding box center [426, 308] width 7 height 6
radio input "true"
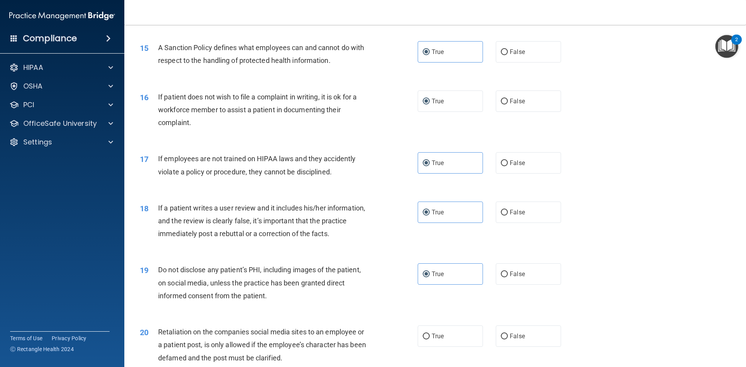
scroll to position [1049, 0]
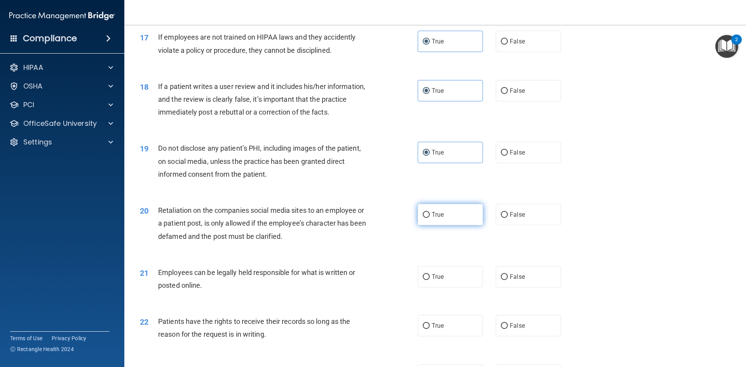
click at [432, 218] on span "True" at bounding box center [438, 214] width 12 height 7
click at [430, 218] on input "True" at bounding box center [426, 215] width 7 height 6
radio input "true"
click at [434, 281] on span "True" at bounding box center [438, 276] width 12 height 7
click at [430, 280] on input "True" at bounding box center [426, 277] width 7 height 6
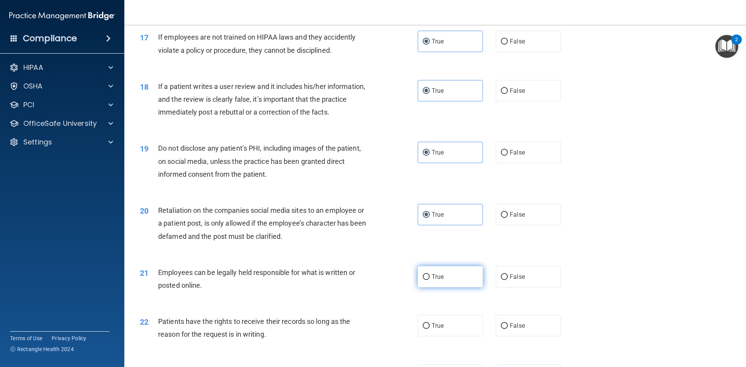
radio input "true"
click at [427, 329] on input "True" at bounding box center [426, 326] width 7 height 6
radio input "true"
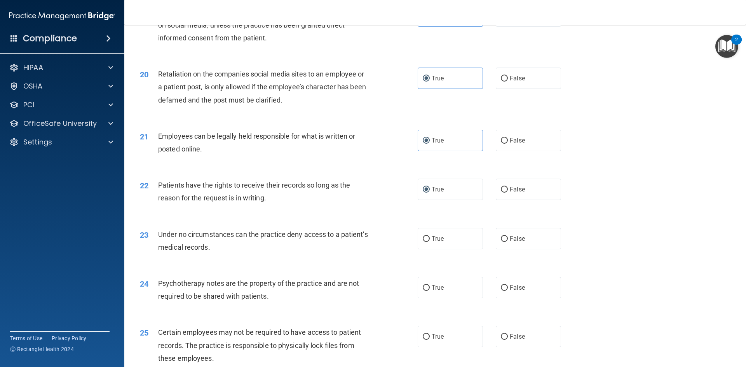
scroll to position [1205, 0]
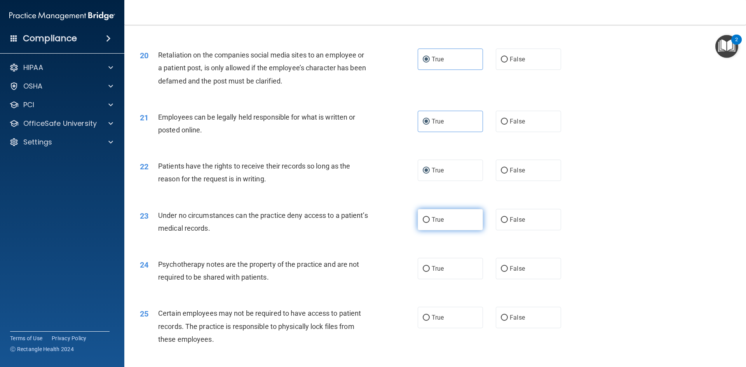
click at [424, 230] on label "True" at bounding box center [450, 219] width 65 height 21
click at [424, 223] on input "True" at bounding box center [426, 220] width 7 height 6
radio input "true"
click at [434, 272] on span "True" at bounding box center [438, 268] width 12 height 7
click at [430, 272] on input "True" at bounding box center [426, 269] width 7 height 6
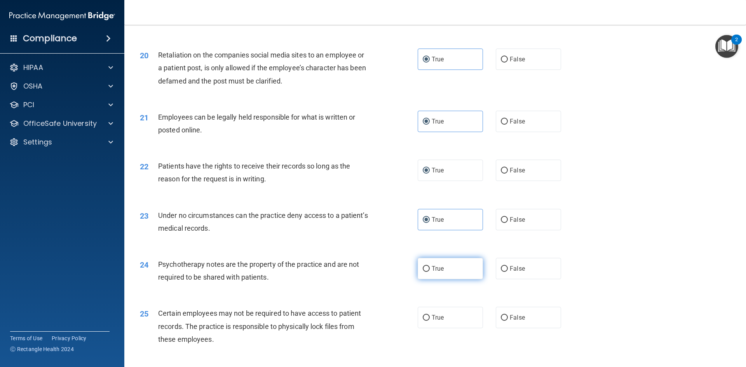
radio input "true"
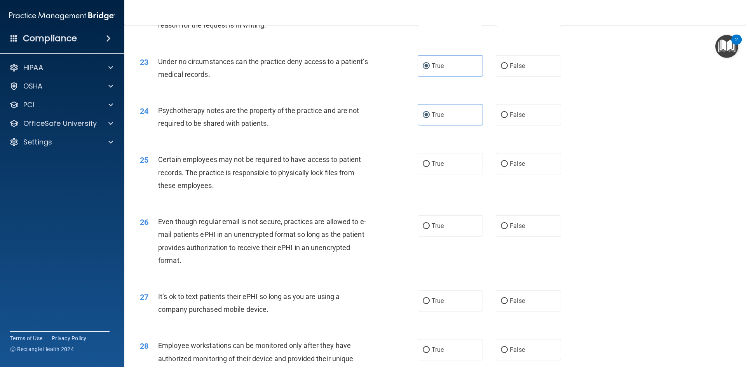
scroll to position [1360, 0]
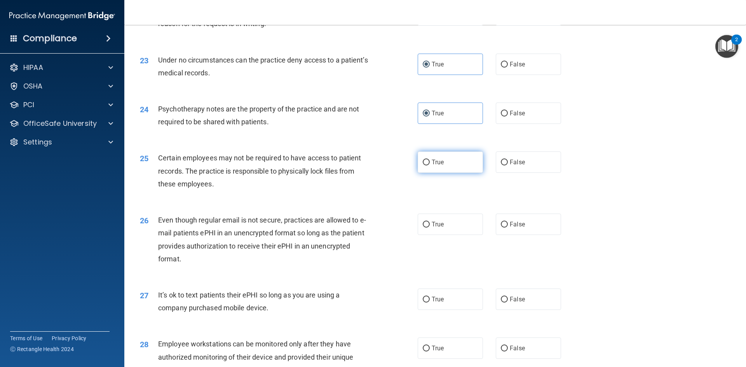
click at [426, 166] on input "True" at bounding box center [426, 163] width 7 height 6
radio input "true"
click at [423, 228] on input "True" at bounding box center [426, 225] width 7 height 6
radio input "true"
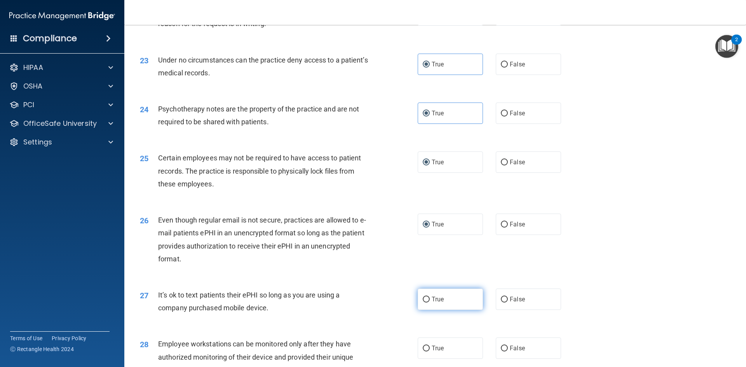
click at [428, 310] on label "True" at bounding box center [450, 299] width 65 height 21
click at [428, 303] on input "True" at bounding box center [426, 300] width 7 height 6
radio input "true"
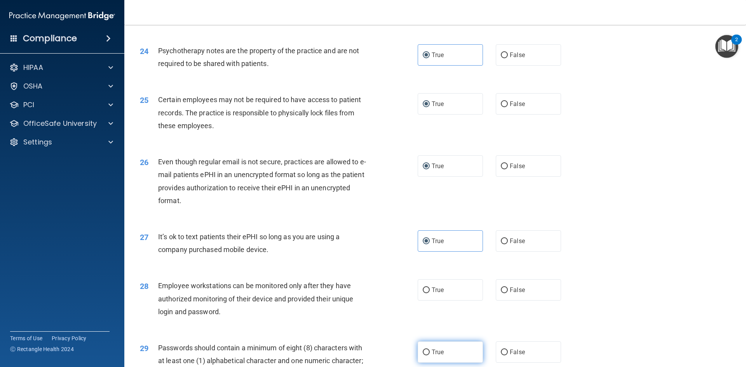
scroll to position [1516, 0]
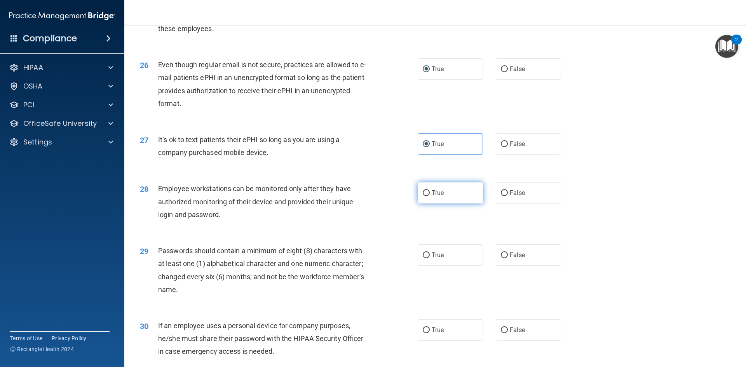
click at [427, 196] on input "True" at bounding box center [426, 193] width 7 height 6
radio input "true"
click at [426, 266] on label "True" at bounding box center [450, 254] width 65 height 21
click at [426, 258] on input "True" at bounding box center [426, 256] width 7 height 6
radio input "true"
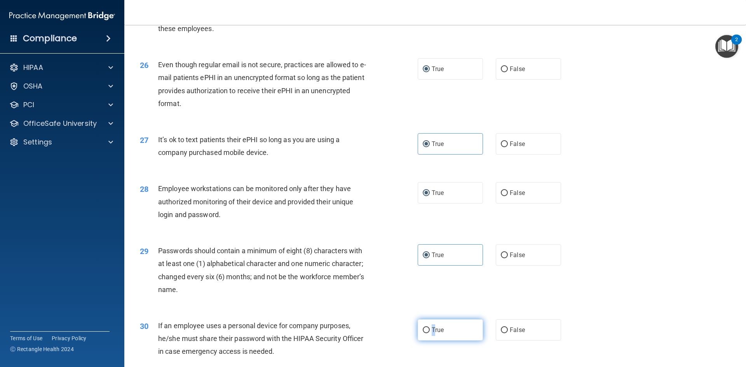
click at [432, 334] on span "True" at bounding box center [438, 329] width 12 height 7
click at [426, 333] on input "True" at bounding box center [426, 331] width 7 height 6
radio input "true"
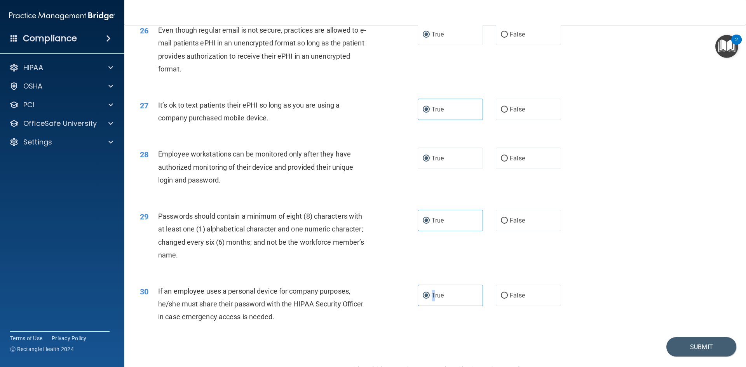
scroll to position [1584, 0]
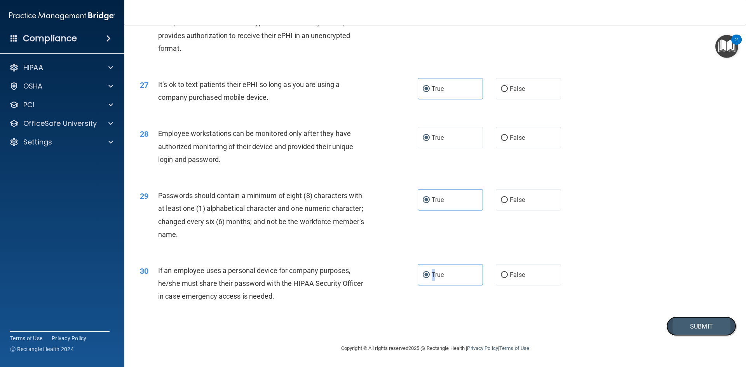
click at [683, 328] on button "Submit" at bounding box center [701, 327] width 70 height 20
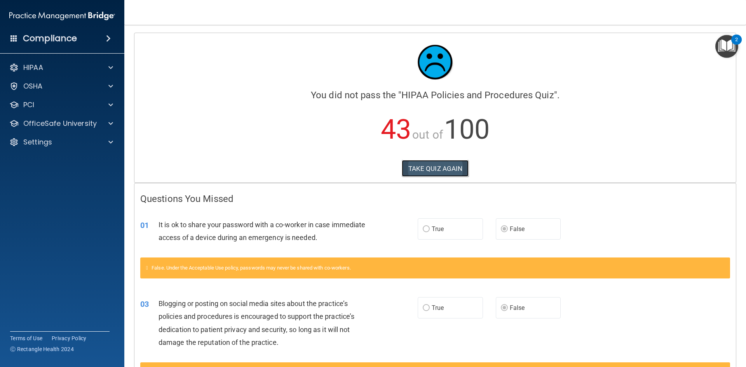
click at [437, 170] on button "TAKE QUIZ AGAIN" at bounding box center [435, 168] width 67 height 17
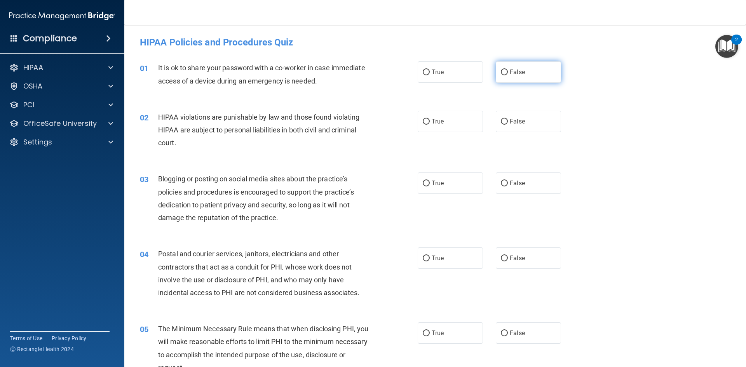
click at [510, 74] on span "False" at bounding box center [517, 71] width 15 height 7
click at [506, 74] on input "False" at bounding box center [504, 73] width 7 height 6
radio input "true"
click at [432, 120] on span "True" at bounding box center [438, 121] width 12 height 7
click at [430, 120] on input "True" at bounding box center [426, 122] width 7 height 6
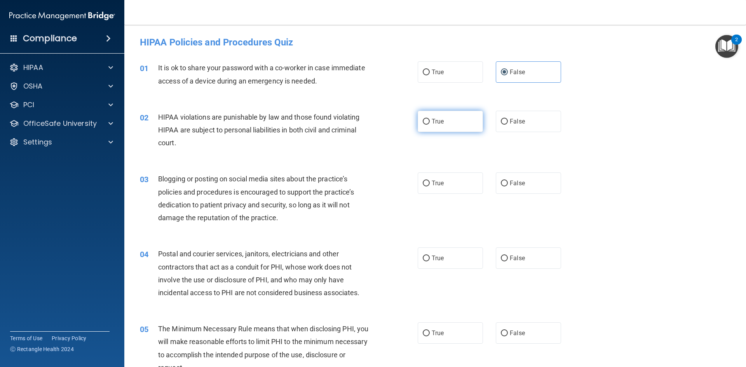
radio input "true"
click at [515, 182] on span "False" at bounding box center [517, 183] width 15 height 7
click at [508, 182] on input "False" at bounding box center [504, 184] width 7 height 6
radio input "true"
click at [428, 258] on label "True" at bounding box center [450, 258] width 65 height 21
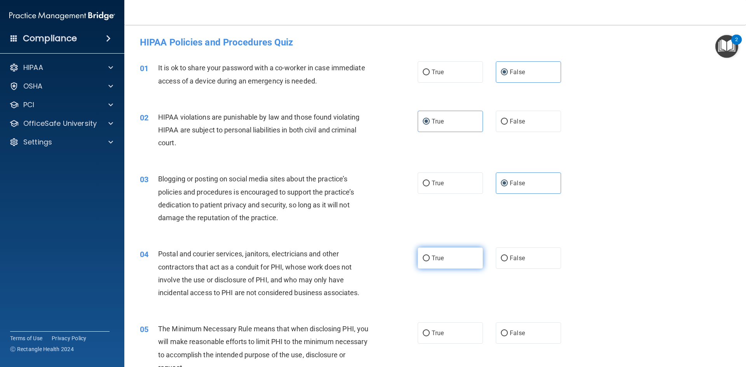
click at [428, 258] on input "True" at bounding box center [426, 259] width 7 height 6
radio input "true"
click at [434, 332] on span "True" at bounding box center [438, 333] width 12 height 7
click at [430, 332] on input "True" at bounding box center [426, 334] width 7 height 6
radio input "true"
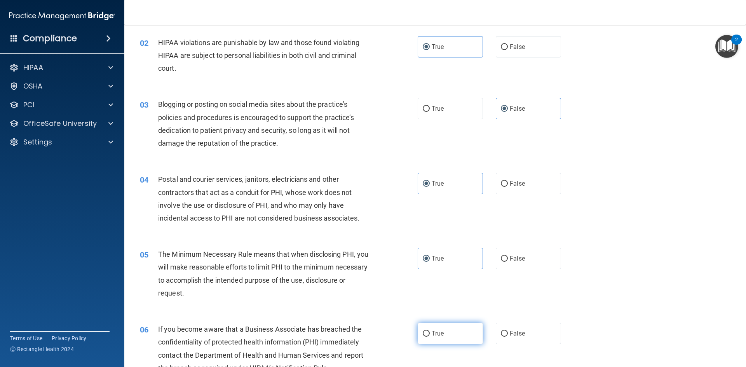
scroll to position [78, 0]
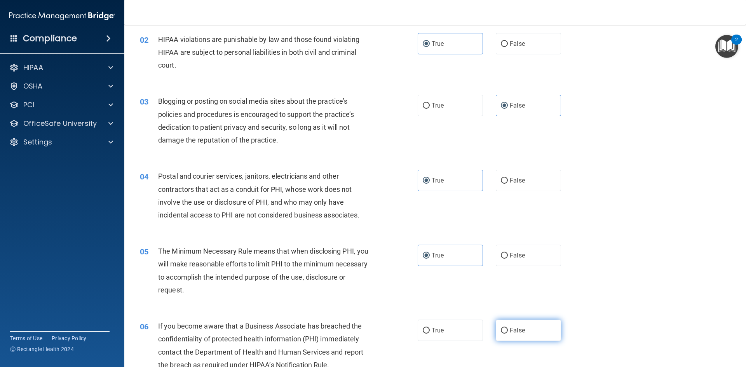
click at [510, 328] on span "False" at bounding box center [517, 330] width 15 height 7
click at [508, 328] on input "False" at bounding box center [504, 331] width 7 height 6
radio input "true"
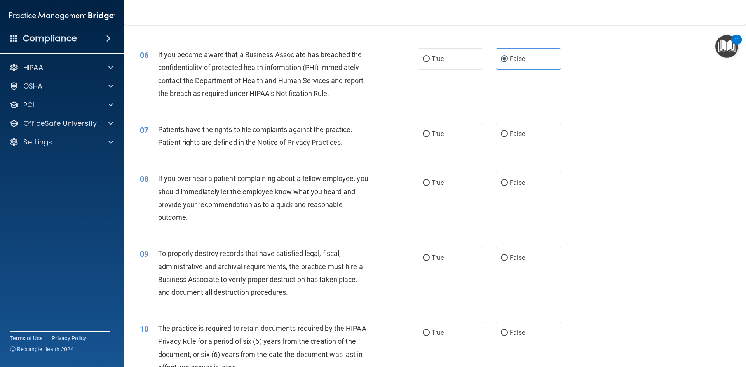
scroll to position [350, 0]
click at [432, 136] on span "True" at bounding box center [438, 133] width 12 height 7
click at [430, 136] on input "True" at bounding box center [426, 134] width 7 height 6
radio input "true"
click at [511, 183] on span "False" at bounding box center [517, 182] width 15 height 7
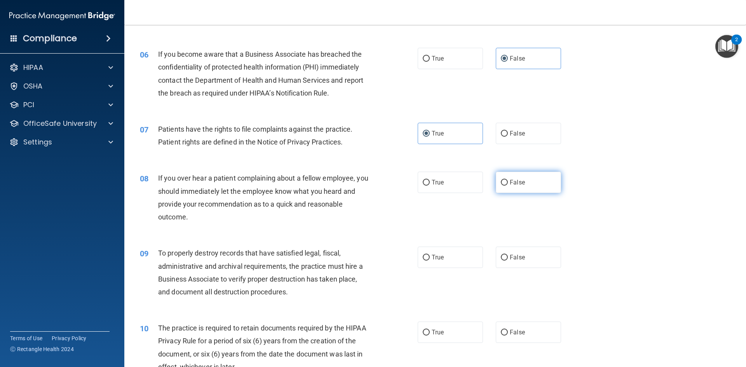
click at [508, 183] on input "False" at bounding box center [504, 183] width 7 height 6
radio input "true"
click at [510, 258] on span "False" at bounding box center [517, 257] width 15 height 7
click at [508, 258] on input "False" at bounding box center [504, 258] width 7 height 6
radio input "true"
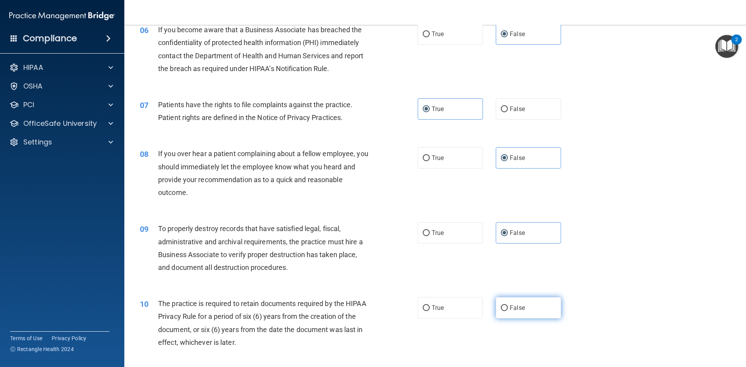
scroll to position [427, 0]
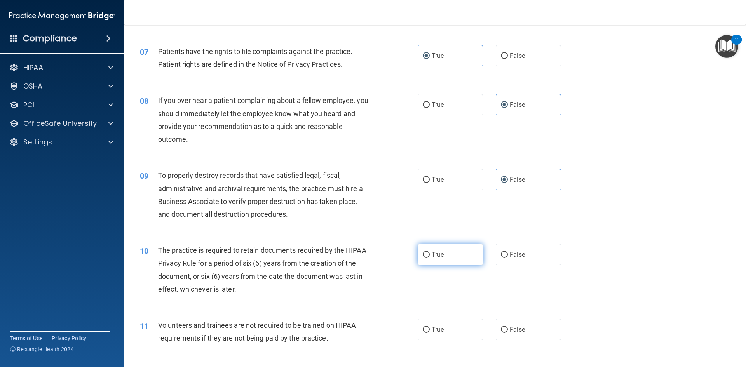
click at [434, 251] on span "True" at bounding box center [438, 254] width 12 height 7
click at [430, 252] on input "True" at bounding box center [426, 255] width 7 height 6
radio input "true"
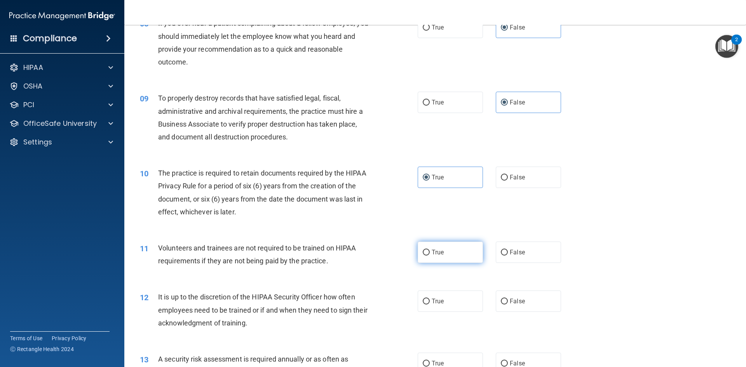
scroll to position [505, 0]
click at [518, 253] on span "False" at bounding box center [517, 251] width 15 height 7
click at [508, 253] on input "False" at bounding box center [504, 252] width 7 height 6
radio input "true"
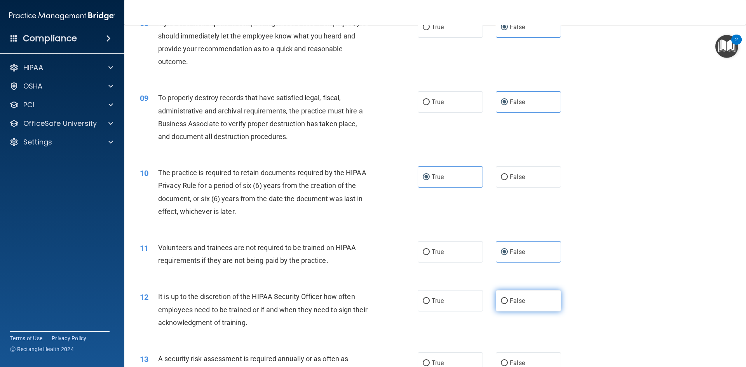
click at [516, 300] on span "False" at bounding box center [517, 300] width 15 height 7
click at [508, 300] on input "False" at bounding box center [504, 301] width 7 height 6
radio input "true"
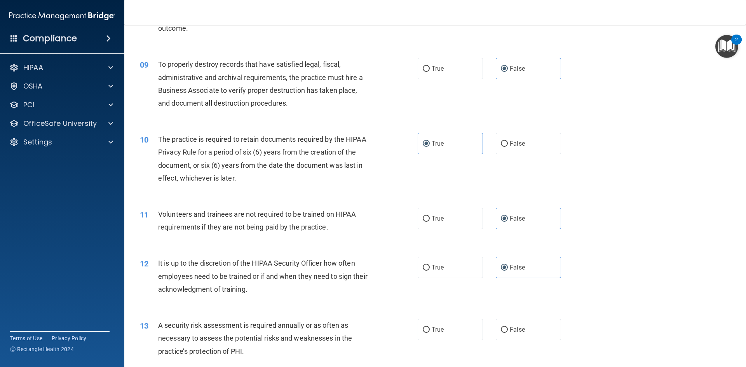
scroll to position [583, 0]
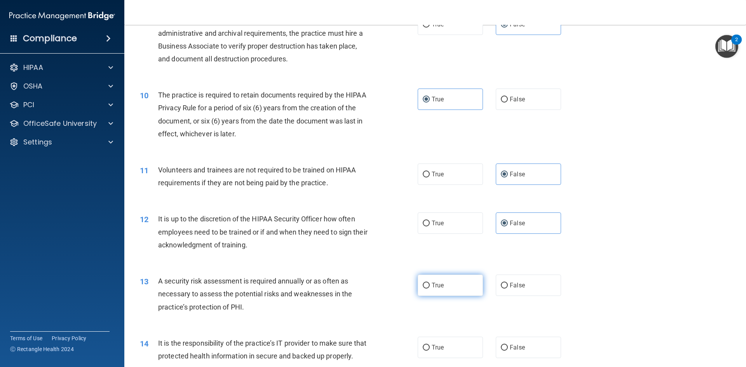
click at [436, 286] on span "True" at bounding box center [438, 285] width 12 height 7
click at [430, 286] on input "True" at bounding box center [426, 286] width 7 height 6
radio input "true"
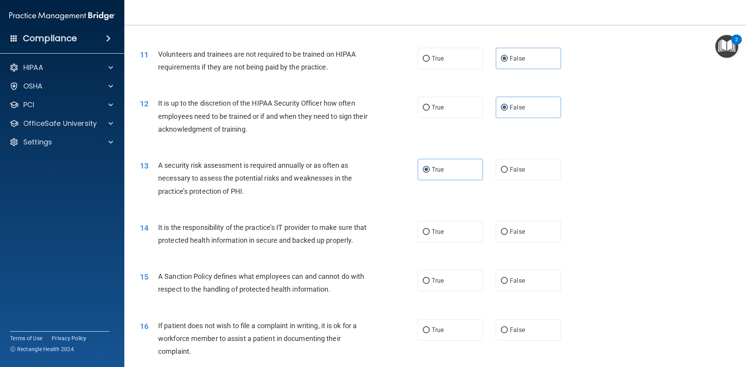
scroll to position [700, 0]
click at [512, 232] on span "False" at bounding box center [517, 230] width 15 height 7
click at [508, 232] on input "False" at bounding box center [504, 232] width 7 height 6
radio input "true"
click at [513, 284] on span "False" at bounding box center [517, 279] width 15 height 7
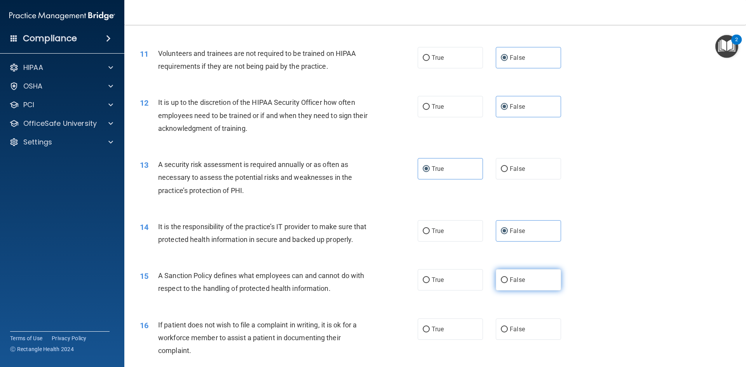
click at [508, 283] on input "False" at bounding box center [504, 280] width 7 height 6
radio input "true"
click at [433, 333] on span "True" at bounding box center [438, 329] width 12 height 7
click at [430, 333] on input "True" at bounding box center [426, 330] width 7 height 6
radio input "true"
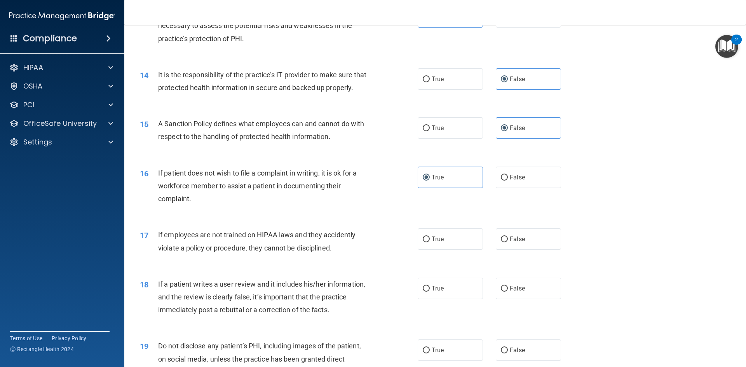
scroll to position [855, 0]
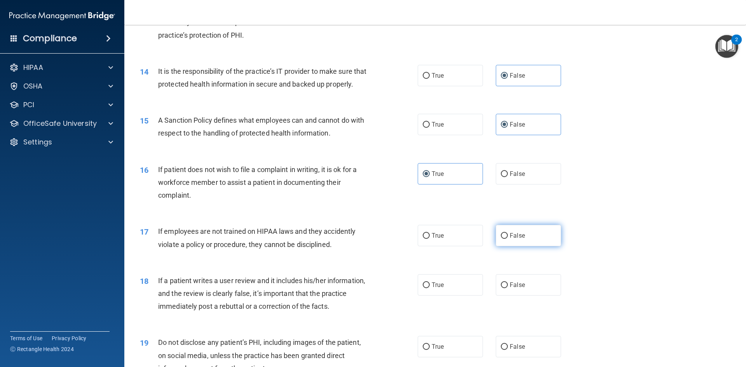
click at [511, 239] on span "False" at bounding box center [517, 235] width 15 height 7
click at [508, 239] on input "False" at bounding box center [504, 236] width 7 height 6
radio input "true"
click at [505, 296] on label "False" at bounding box center [528, 284] width 65 height 21
click at [505, 288] on input "False" at bounding box center [504, 286] width 7 height 6
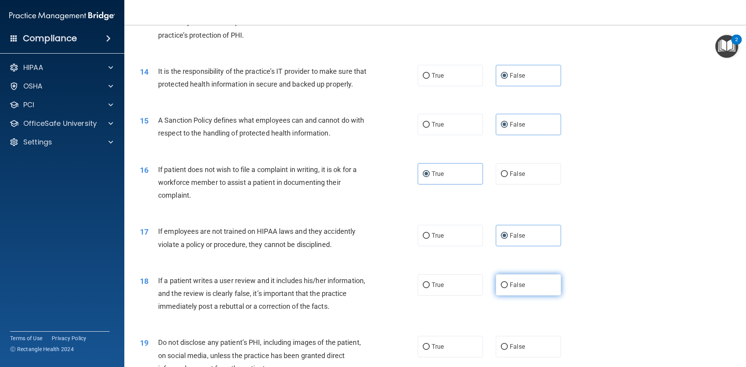
radio input "true"
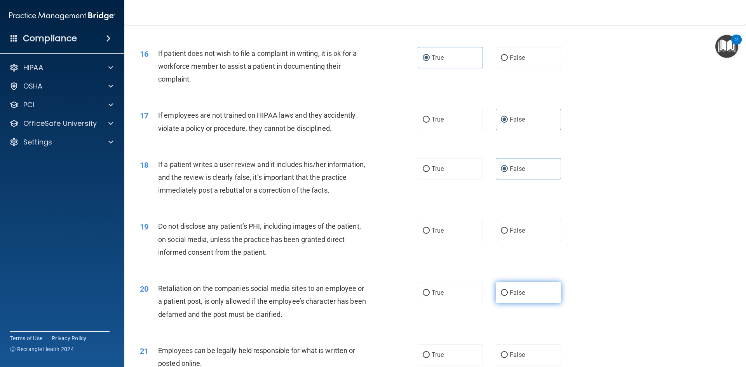
scroll to position [972, 0]
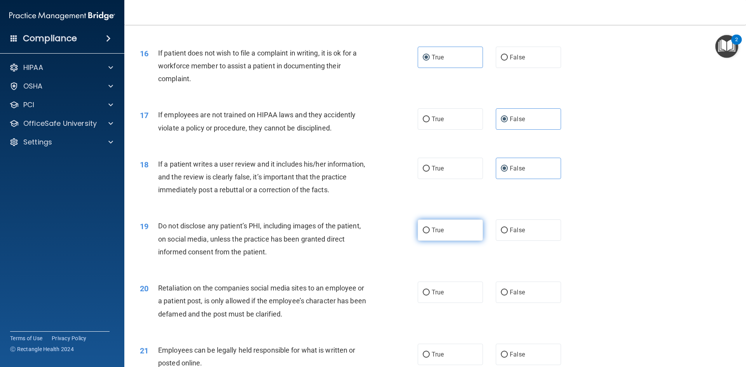
click at [433, 234] on span "True" at bounding box center [438, 230] width 12 height 7
click at [510, 296] on span "False" at bounding box center [517, 292] width 15 height 7
click at [506, 296] on input "False" at bounding box center [504, 293] width 7 height 6
radio input "true"
click at [426, 234] on input "True" at bounding box center [426, 231] width 7 height 6
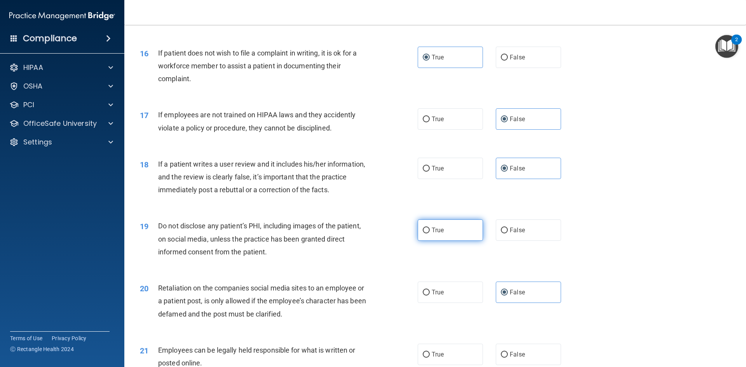
radio input "true"
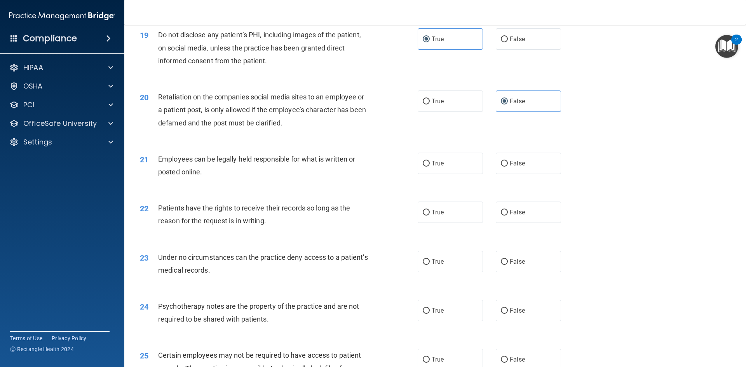
scroll to position [1166, 0]
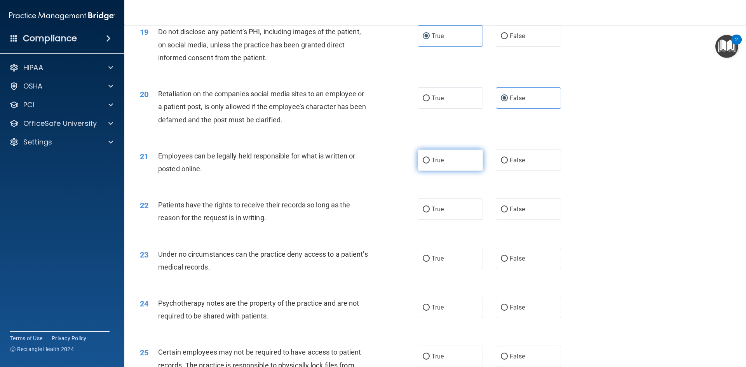
click at [427, 171] on label "True" at bounding box center [450, 160] width 65 height 21
click at [427, 164] on input "True" at bounding box center [426, 161] width 7 height 6
radio input "true"
click at [510, 213] on span "False" at bounding box center [517, 209] width 15 height 7
click at [508, 213] on input "False" at bounding box center [504, 210] width 7 height 6
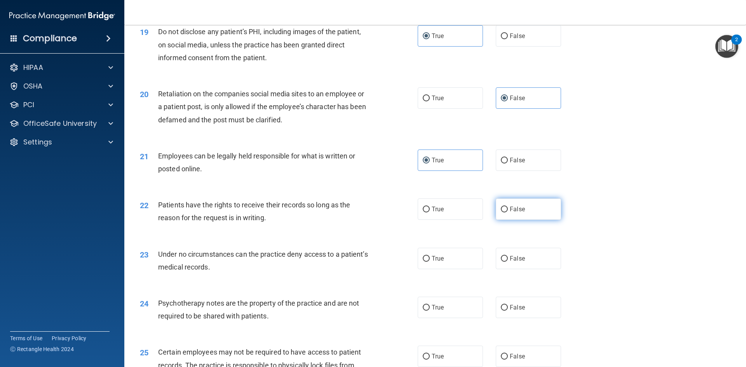
radio input "true"
click at [514, 262] on span "False" at bounding box center [517, 258] width 15 height 7
click at [508, 262] on input "False" at bounding box center [504, 259] width 7 height 6
radio input "true"
click at [432, 311] on span "True" at bounding box center [438, 307] width 12 height 7
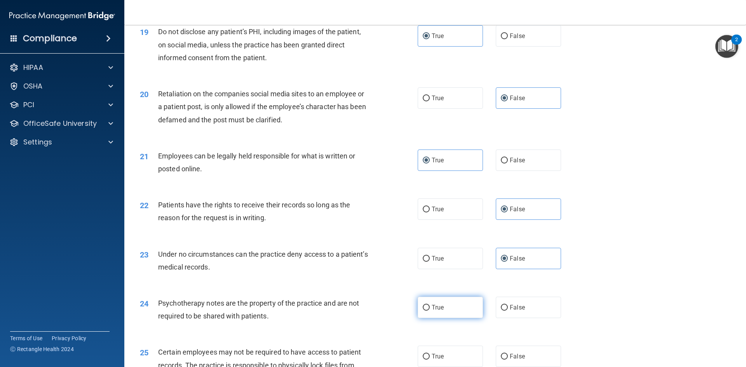
click at [430, 311] on input "True" at bounding box center [426, 308] width 7 height 6
radio input "true"
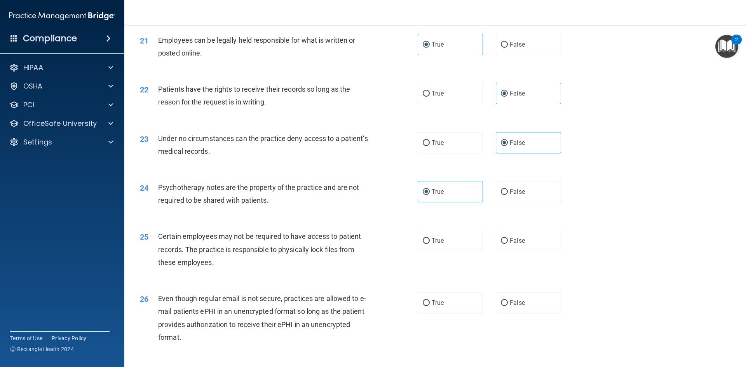
scroll to position [1282, 0]
click at [433, 244] on span "True" at bounding box center [438, 239] width 12 height 7
click at [430, 243] on input "True" at bounding box center [426, 240] width 7 height 6
radio input "true"
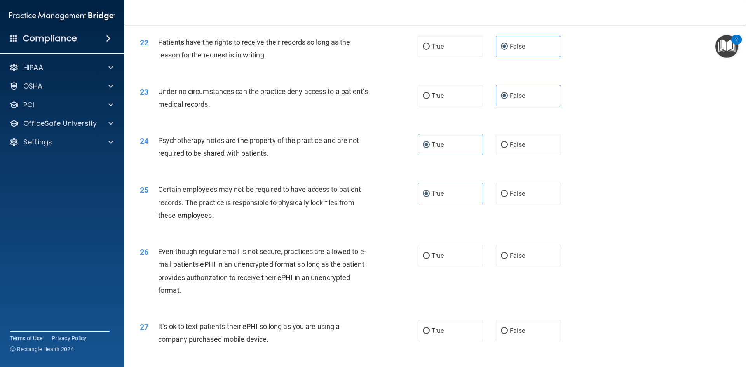
scroll to position [1399, 0]
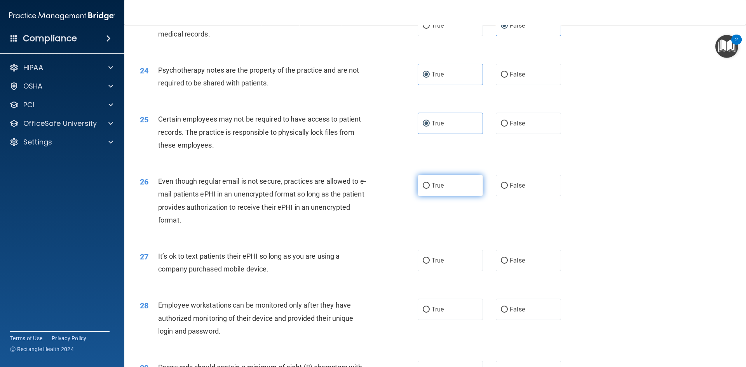
click at [432, 189] on span "True" at bounding box center [438, 185] width 12 height 7
click at [430, 189] on input "True" at bounding box center [426, 186] width 7 height 6
radio input "true"
click at [516, 264] on span "False" at bounding box center [517, 260] width 15 height 7
click at [508, 264] on input "False" at bounding box center [504, 261] width 7 height 6
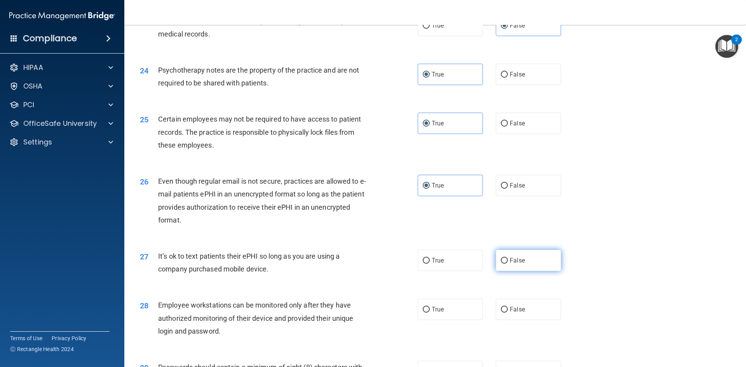
radio input "true"
click at [501, 313] on input "False" at bounding box center [504, 310] width 7 height 6
radio input "true"
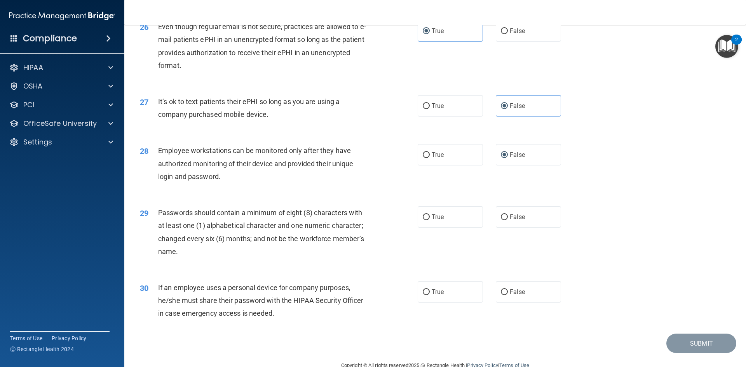
scroll to position [1555, 0]
click at [439, 295] on span "True" at bounding box center [438, 291] width 12 height 7
click at [430, 295] on input "True" at bounding box center [426, 292] width 7 height 6
radio input "true"
click at [510, 295] on span "False" at bounding box center [517, 291] width 15 height 7
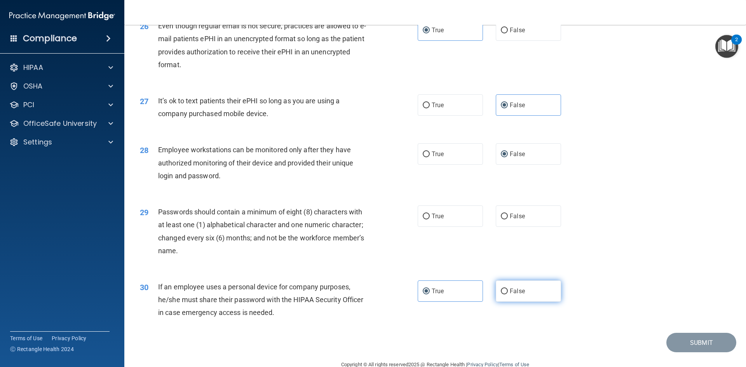
click at [508, 295] on input "False" at bounding box center [504, 292] width 7 height 6
radio input "true"
radio input "false"
click at [426, 220] on input "True" at bounding box center [426, 217] width 7 height 6
radio input "true"
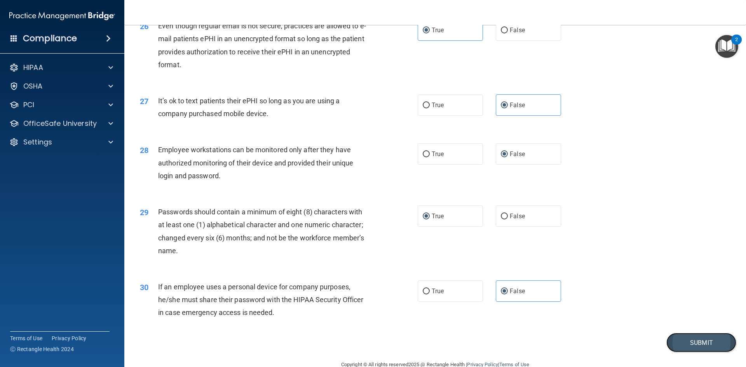
click at [687, 353] on button "Submit" at bounding box center [701, 343] width 70 height 20
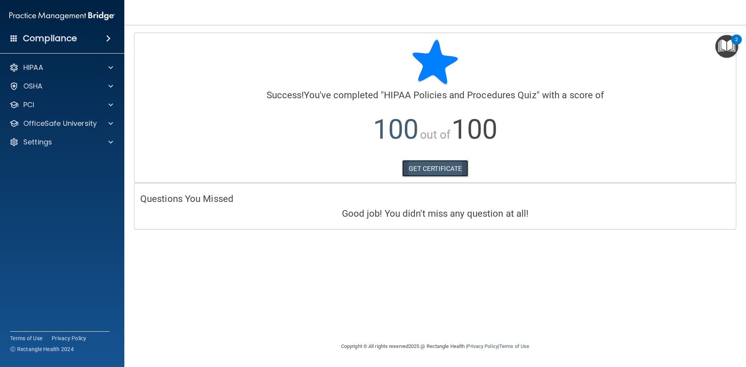
click at [422, 169] on link "GET CERTIFICATE" at bounding box center [435, 168] width 66 height 17
click at [82, 121] on p "OfficeSafe University" at bounding box center [59, 123] width 73 height 9
click at [66, 138] on p "HIPAA Training" at bounding box center [37, 142] width 64 height 8
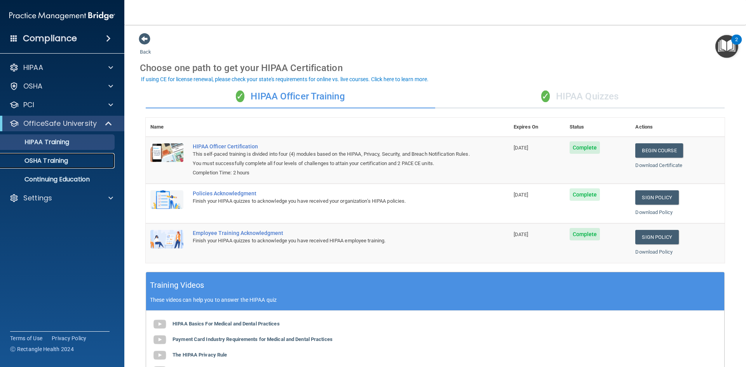
click at [42, 160] on p "OSHA Training" at bounding box center [36, 161] width 63 height 8
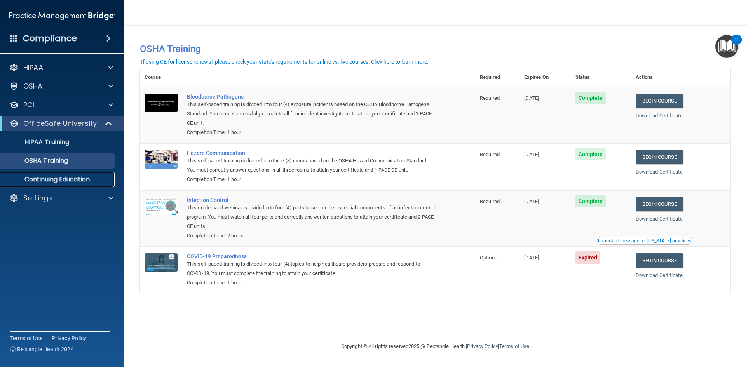
click at [52, 182] on p "Continuing Education" at bounding box center [58, 180] width 106 height 8
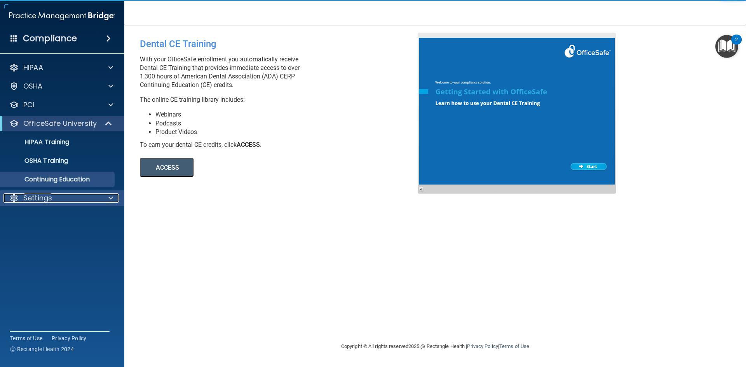
click at [104, 195] on div at bounding box center [109, 198] width 19 height 9
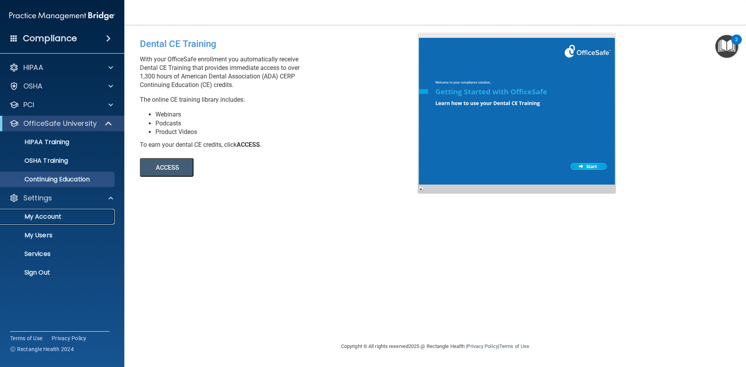
click at [50, 214] on p "My Account" at bounding box center [58, 217] width 106 height 8
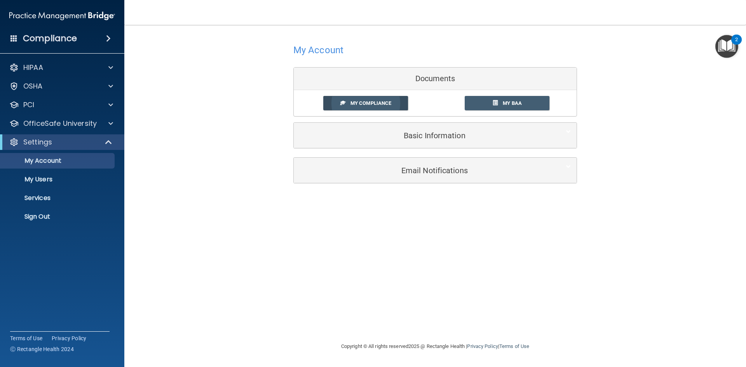
click at [366, 105] on span "My Compliance" at bounding box center [371, 103] width 41 height 6
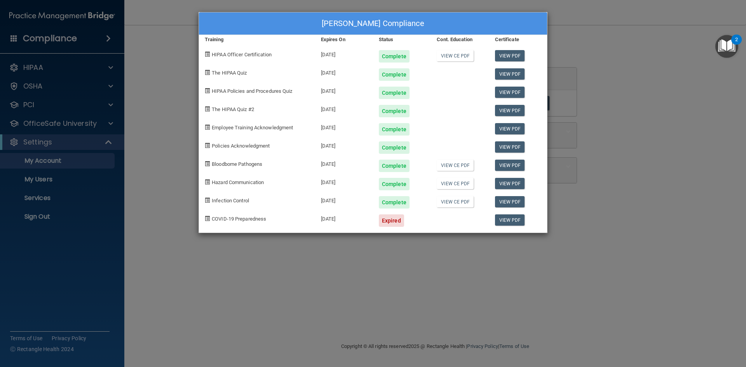
click at [624, 88] on div "[PERSON_NAME] Compliance Training Expires On Status Cont. Education Certificate…" at bounding box center [373, 183] width 746 height 367
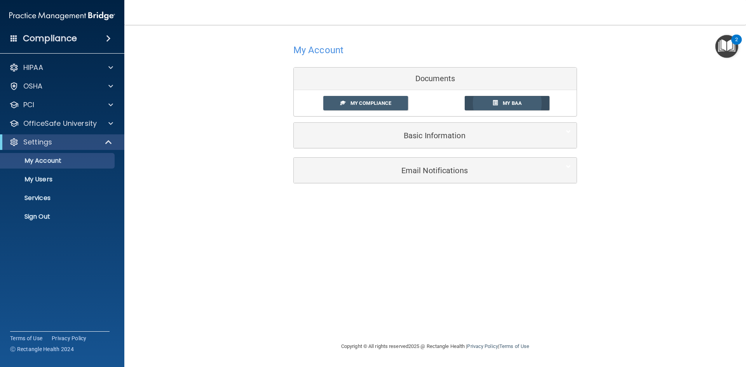
click at [522, 102] on span "My BAA" at bounding box center [512, 103] width 19 height 6
